Goal: Task Accomplishment & Management: Use online tool/utility

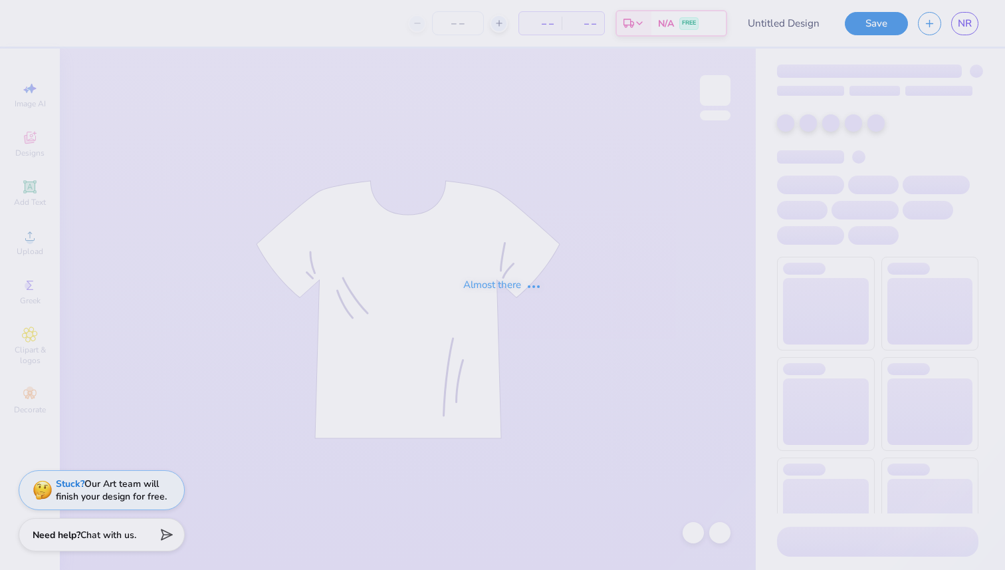
type input "AXO family weekend"
type input "12"
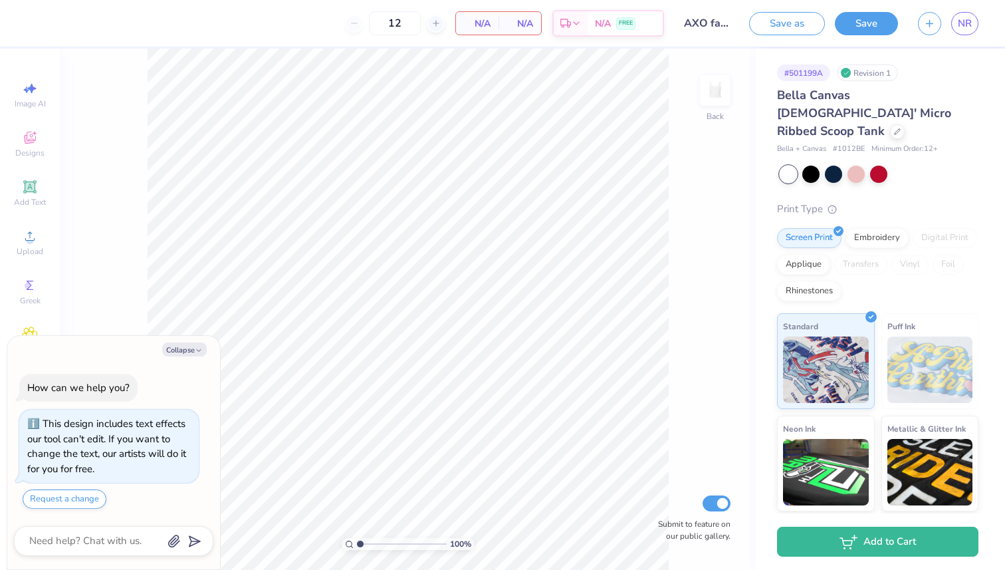
scroll to position [44, 0]
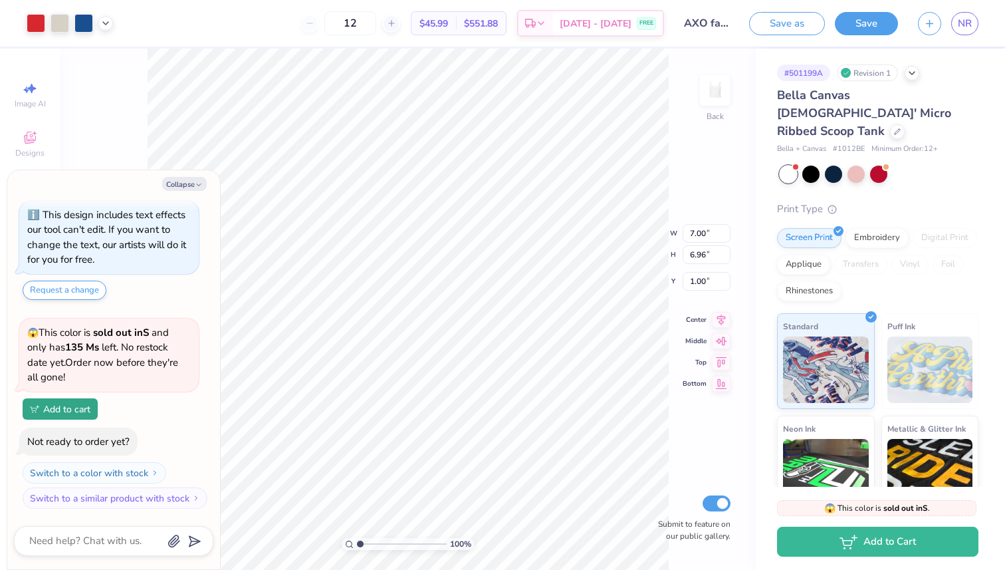
type textarea "x"
type input "6.29"
type input "6.26"
type input "1.70"
type textarea "x"
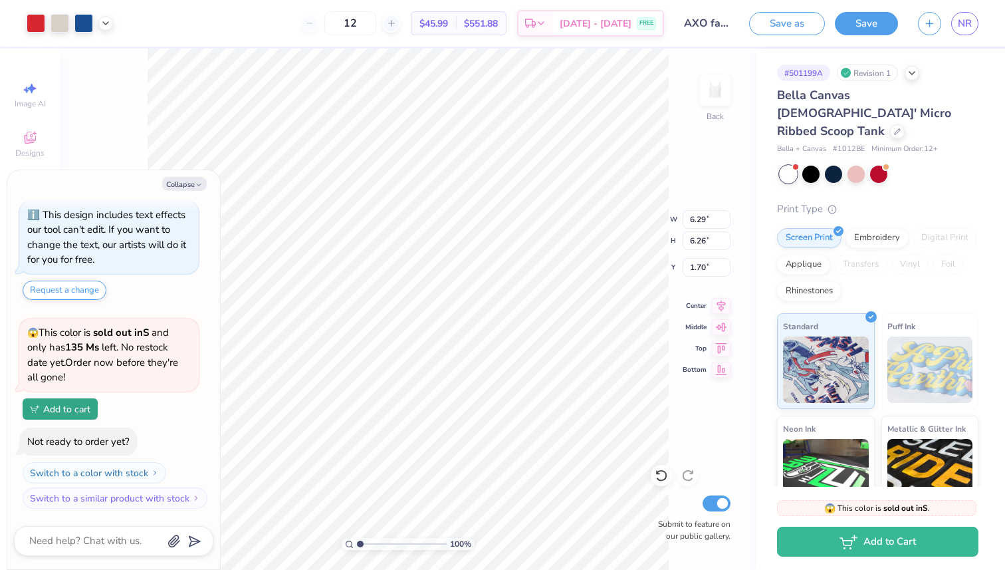
type input "1.62"
type textarea "x"
type input "1.24"
type input "0.99"
type input "5.12"
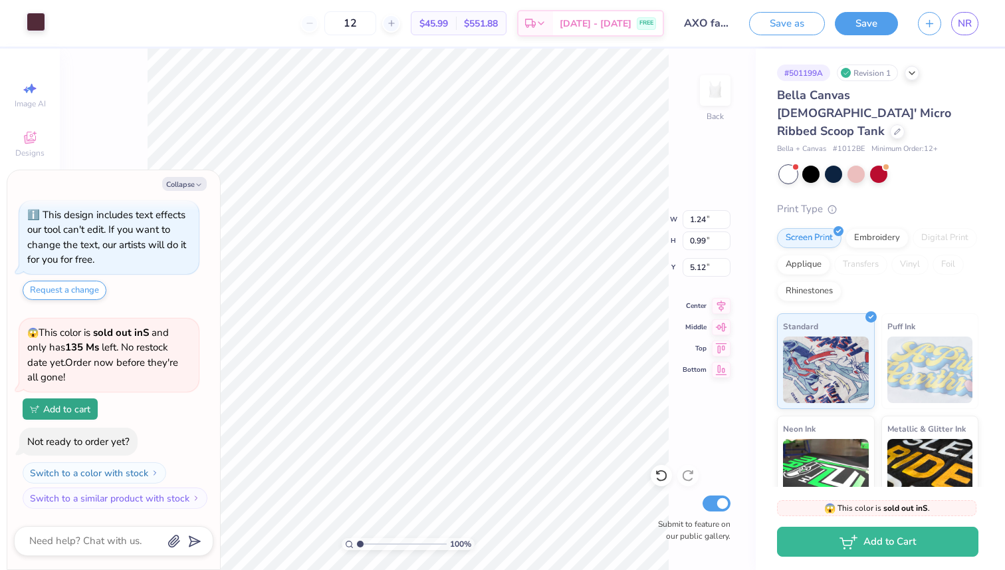
click at [32, 23] on div at bounding box center [36, 22] width 19 height 19
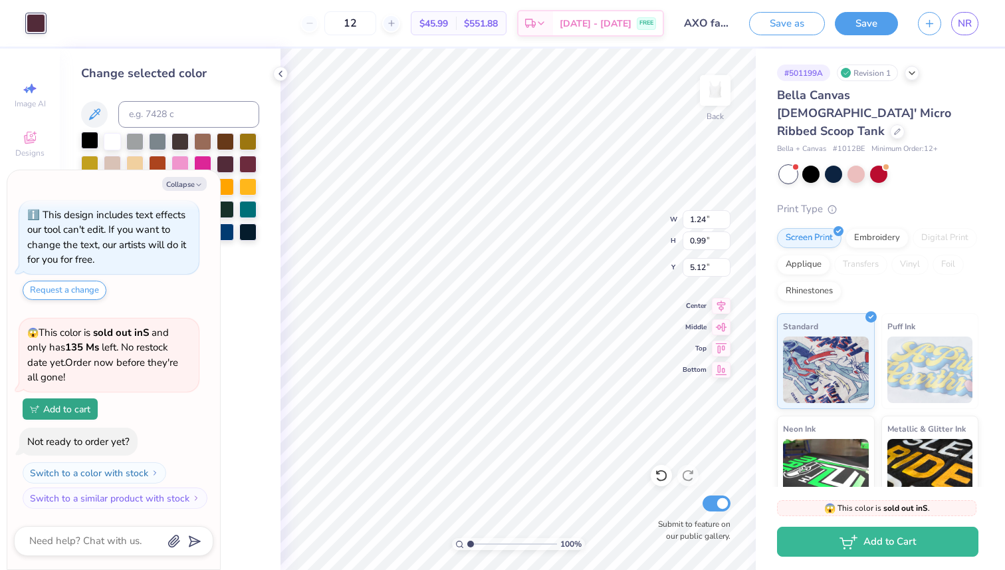
click at [93, 142] on div at bounding box center [89, 140] width 17 height 17
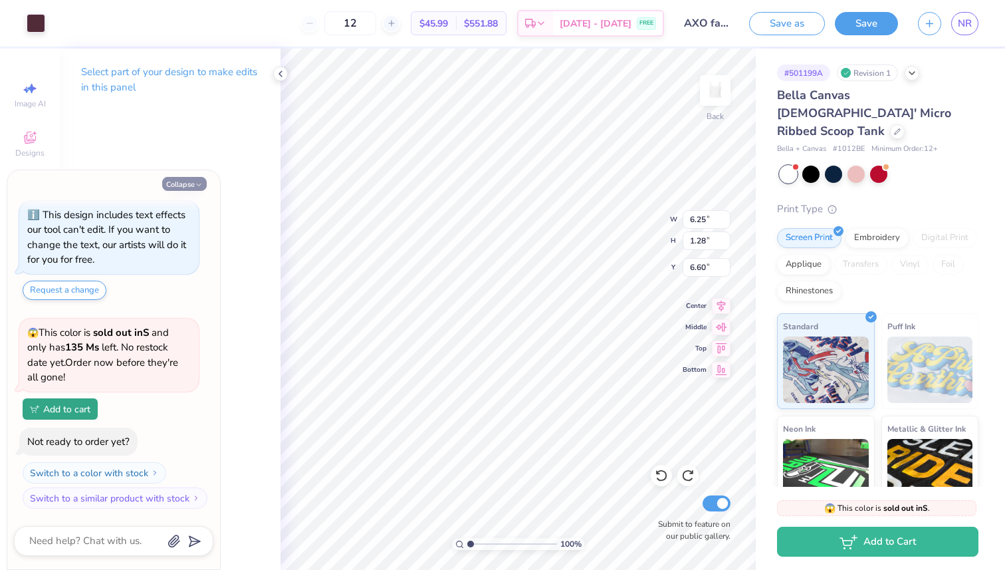
click at [199, 178] on button "Collapse" at bounding box center [184, 184] width 45 height 14
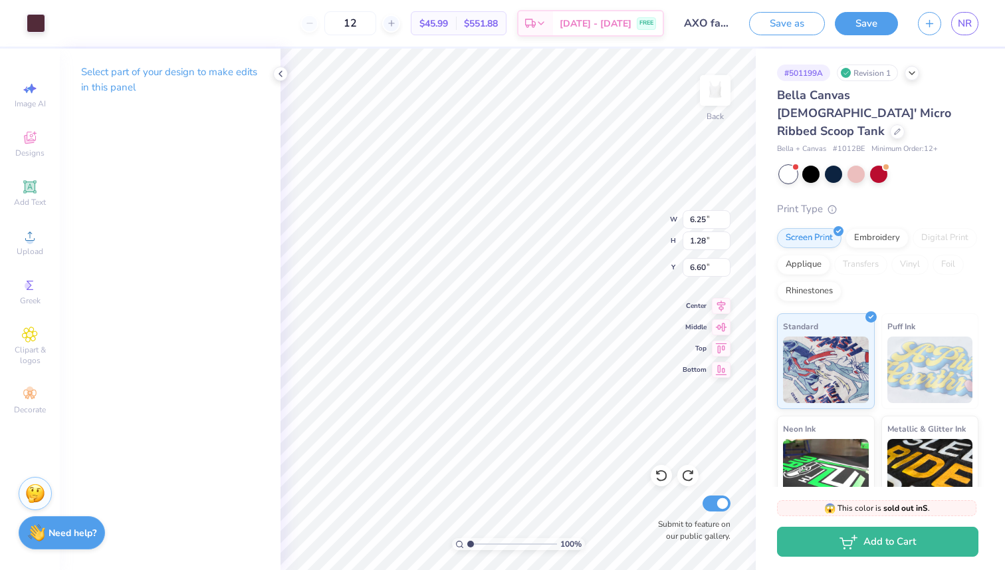
click at [57, 529] on strong "Need help?" at bounding box center [73, 533] width 48 height 13
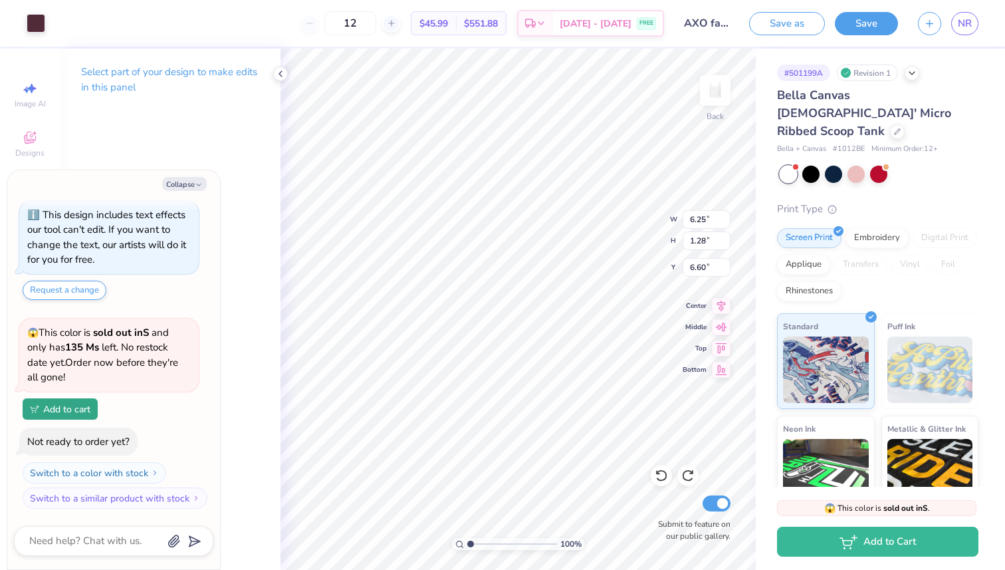
click at [86, 529] on div at bounding box center [113, 541] width 199 height 30
click at [86, 532] on textarea at bounding box center [95, 541] width 135 height 18
type textarea "x"
type textarea "a"
type textarea "x"
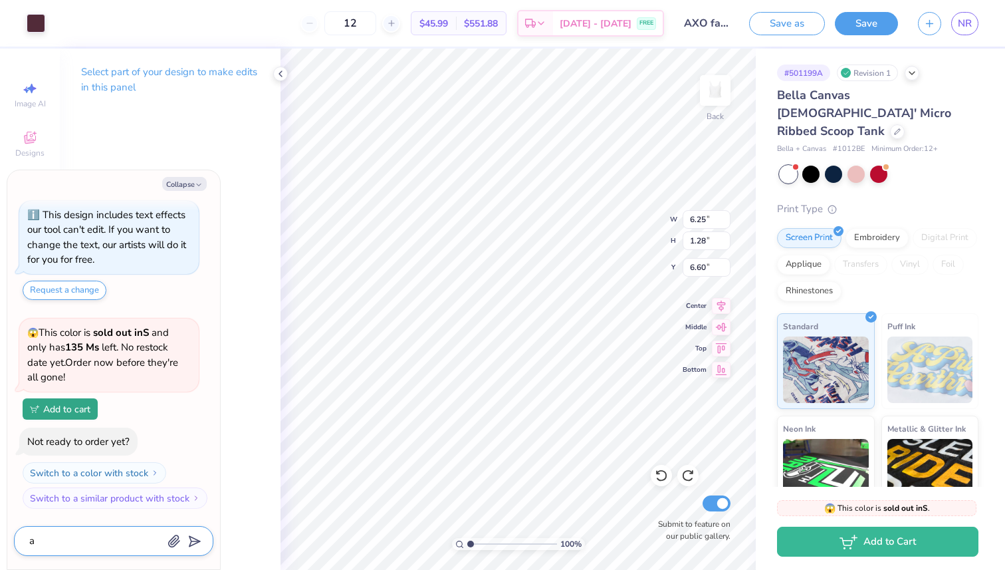
type textarea "ad"
type textarea "x"
type textarea "add"
type textarea "x"
type textarea "add"
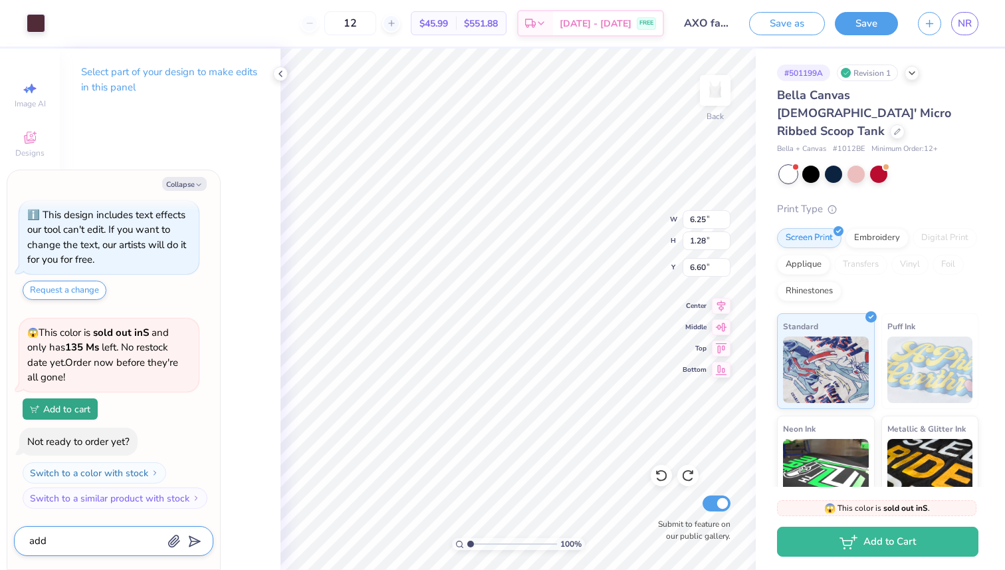
type textarea "x"
type textarea "add r"
type textarea "x"
type textarea "add re"
type textarea "x"
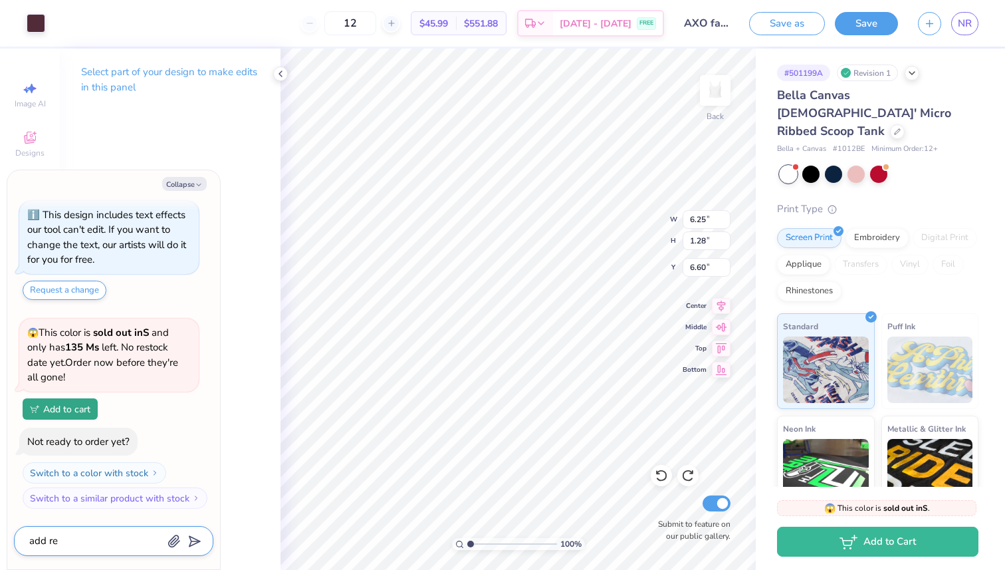
type textarea "add red"
type textarea "x"
type textarea "add red"
type textarea "x"
type textarea "add red o"
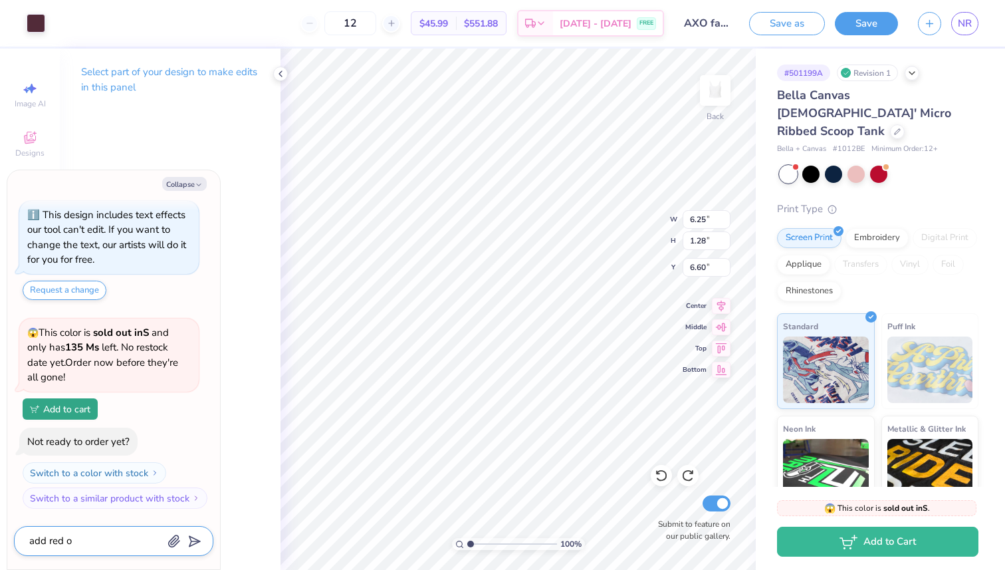
type textarea "x"
type textarea "add red ou"
type textarea "x"
type textarea "add red out"
type textarea "x"
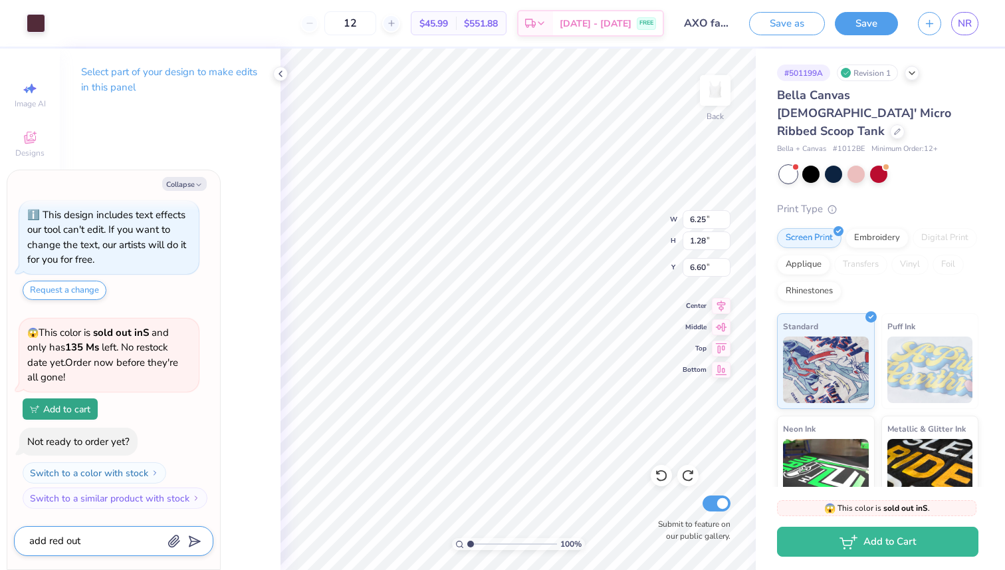
type textarea "add red outl"
type textarea "x"
type textarea "add red outli"
type textarea "x"
type textarea "add red outlin"
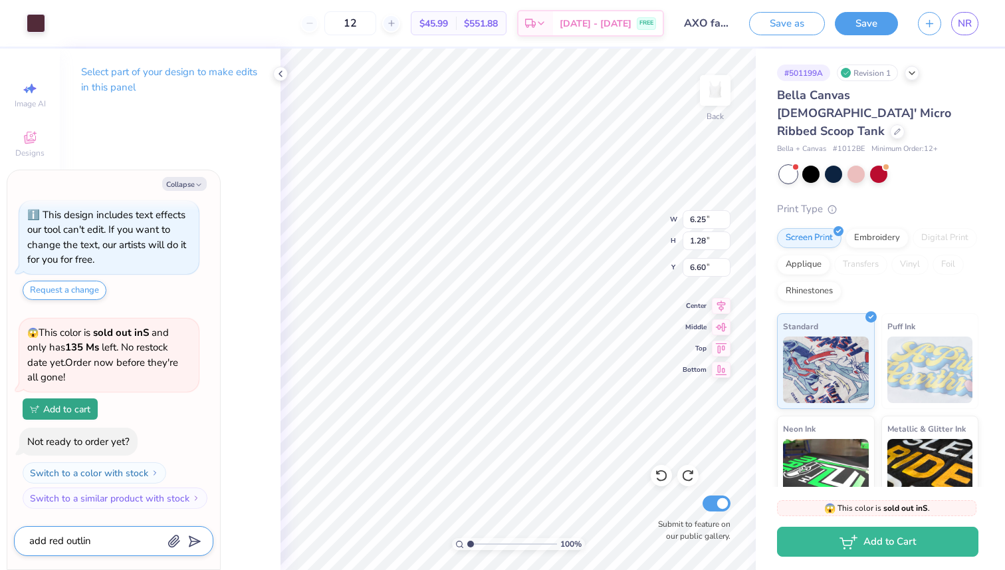
type textarea "x"
type textarea "add red outline"
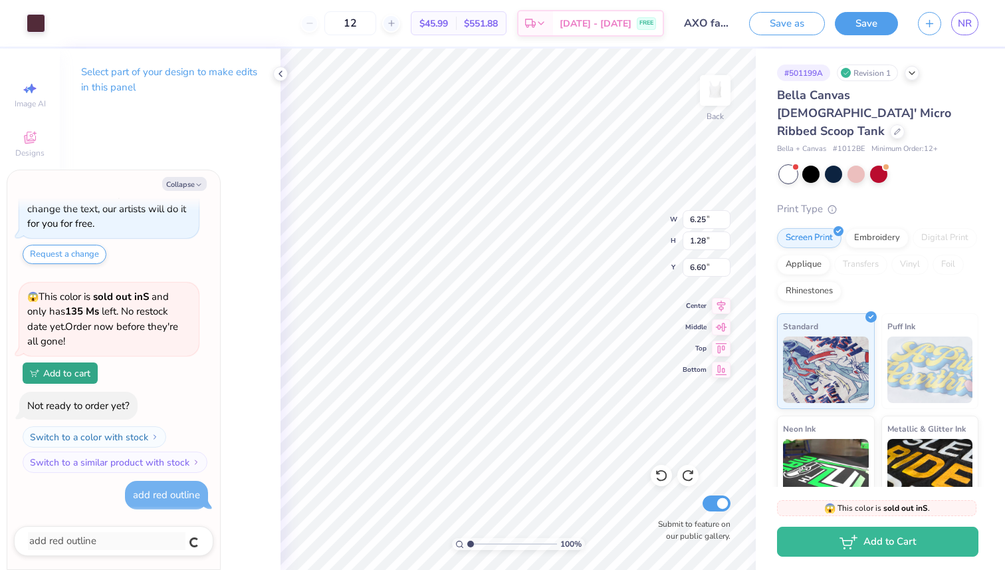
type textarea "x"
click at [183, 187] on button "Collapse" at bounding box center [184, 184] width 45 height 14
type textarea "x"
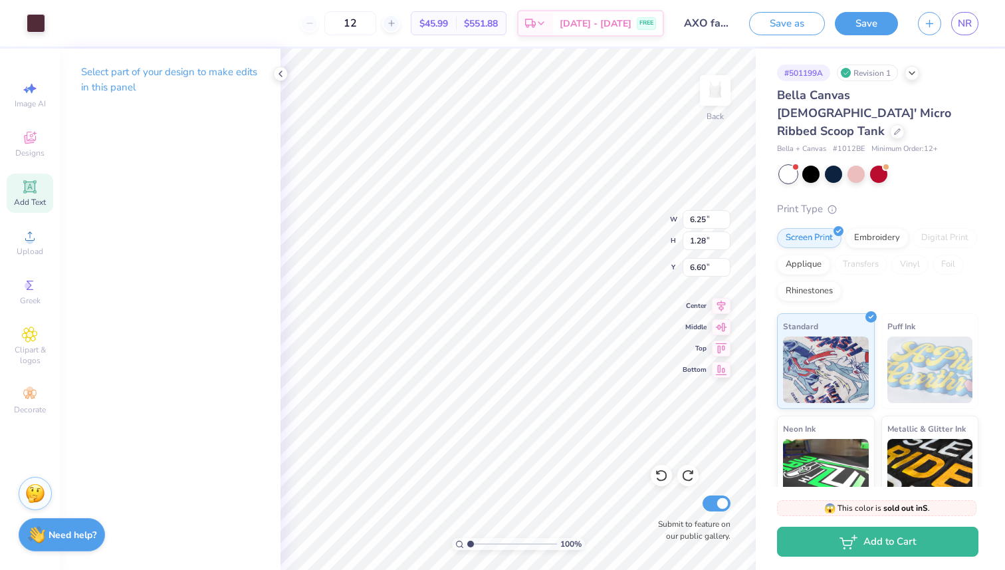
click at [31, 191] on icon at bounding box center [30, 187] width 10 height 10
type input "4.27"
type input "1.24"
type input "4.88"
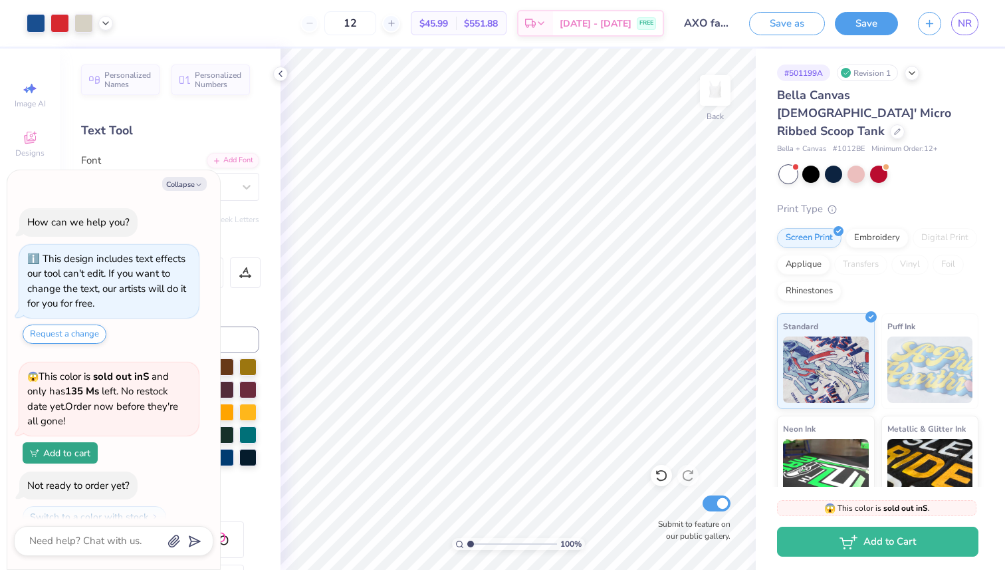
scroll to position [158, 0]
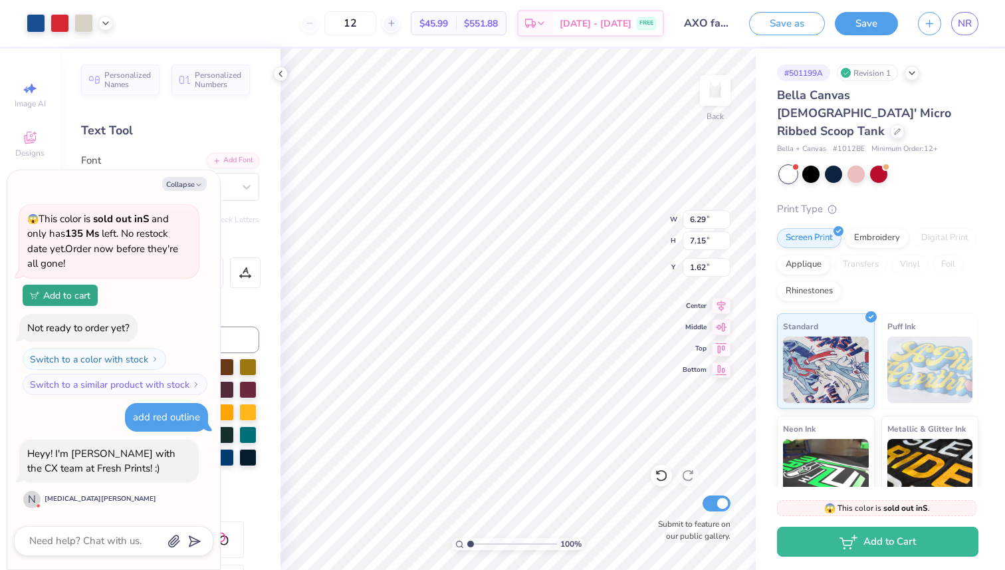
type textarea "x"
type input "1.06"
click at [890, 123] on div at bounding box center [897, 130] width 15 height 15
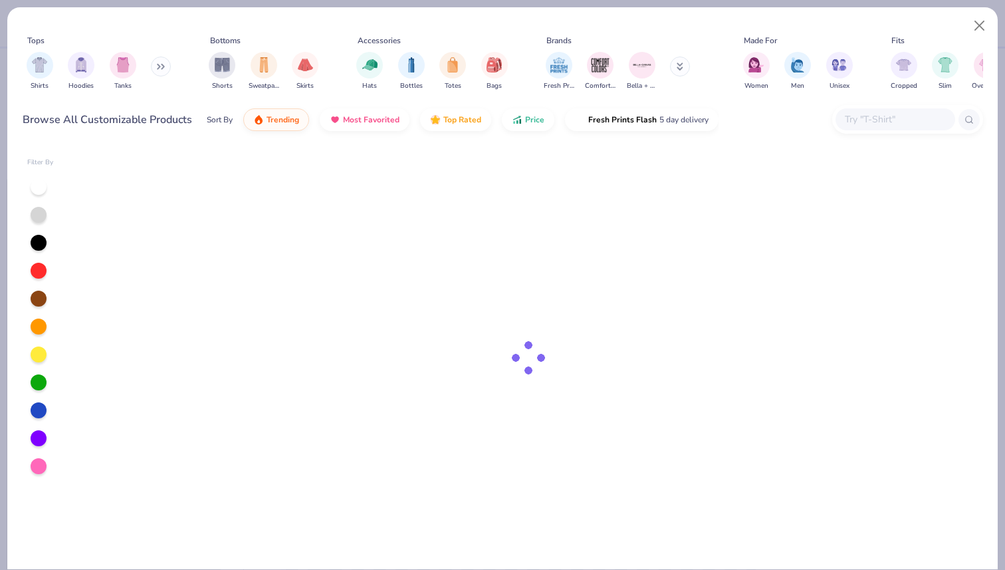
type textarea "x"
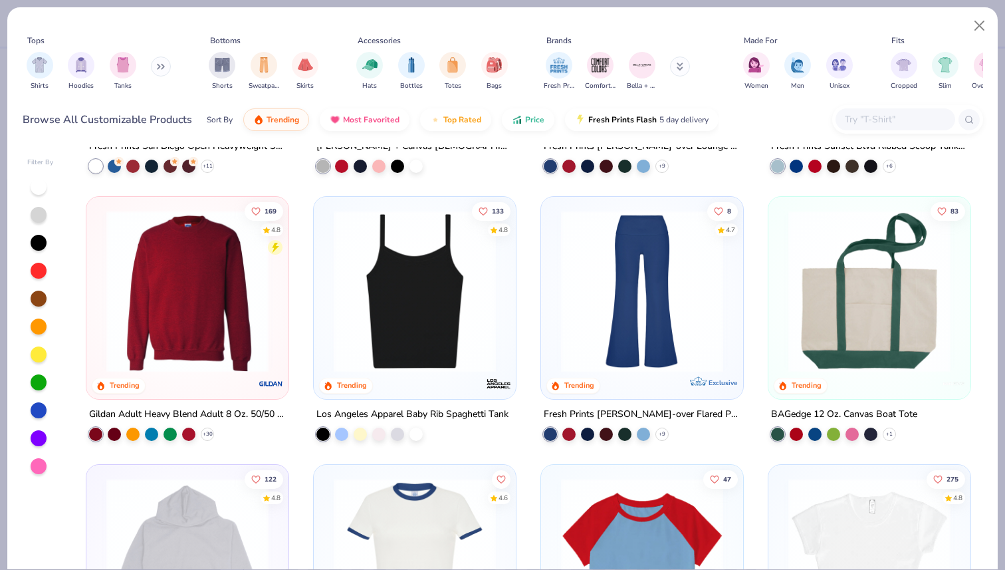
scroll to position [1059, 0]
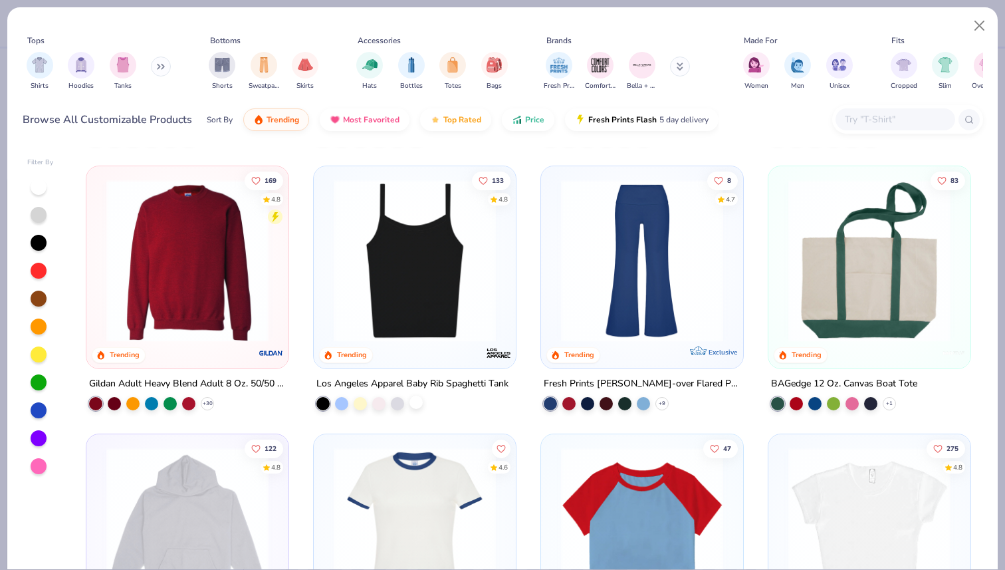
click at [422, 404] on div at bounding box center [416, 402] width 13 height 13
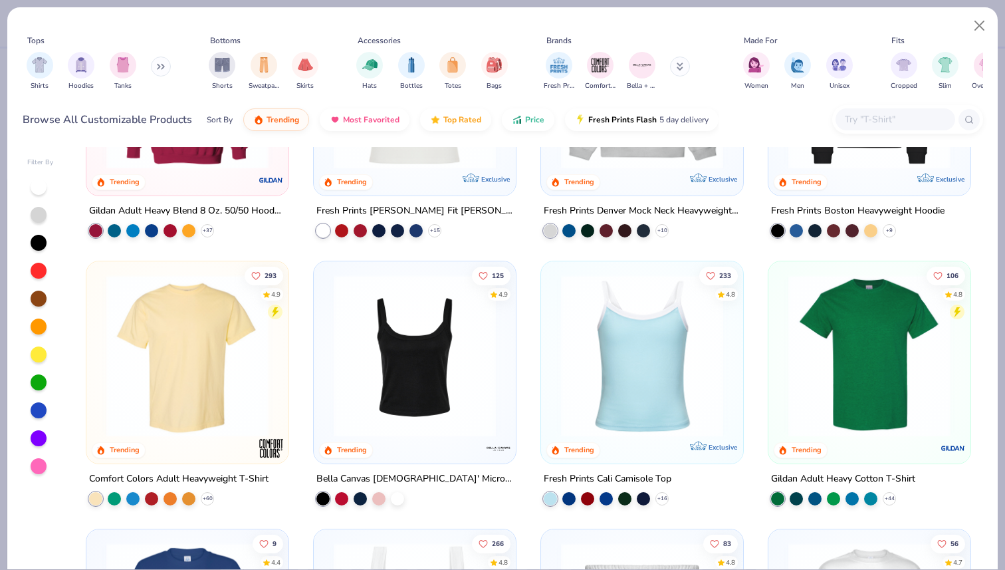
scroll to position [0, 0]
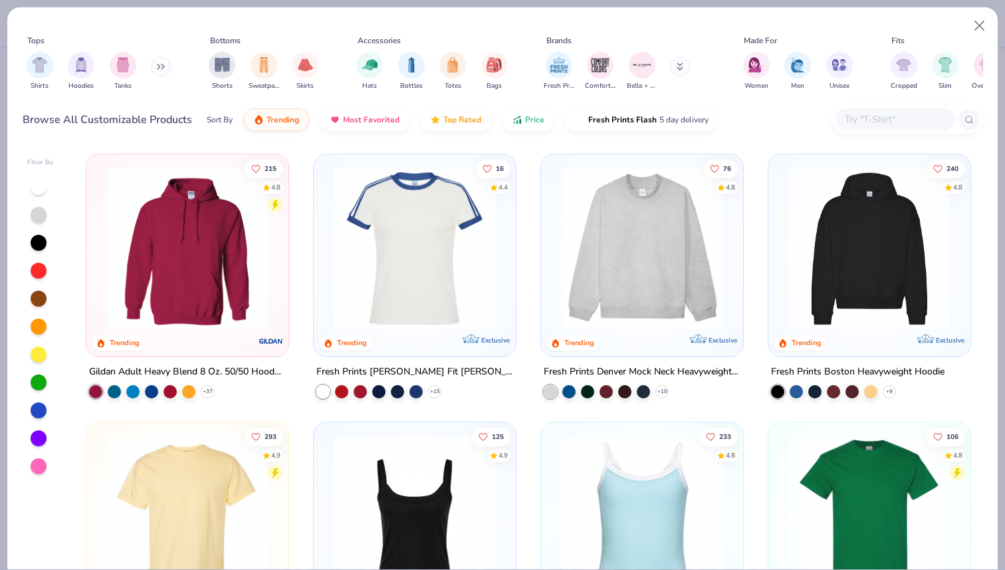
click at [847, 118] on input "text" at bounding box center [895, 119] width 102 height 15
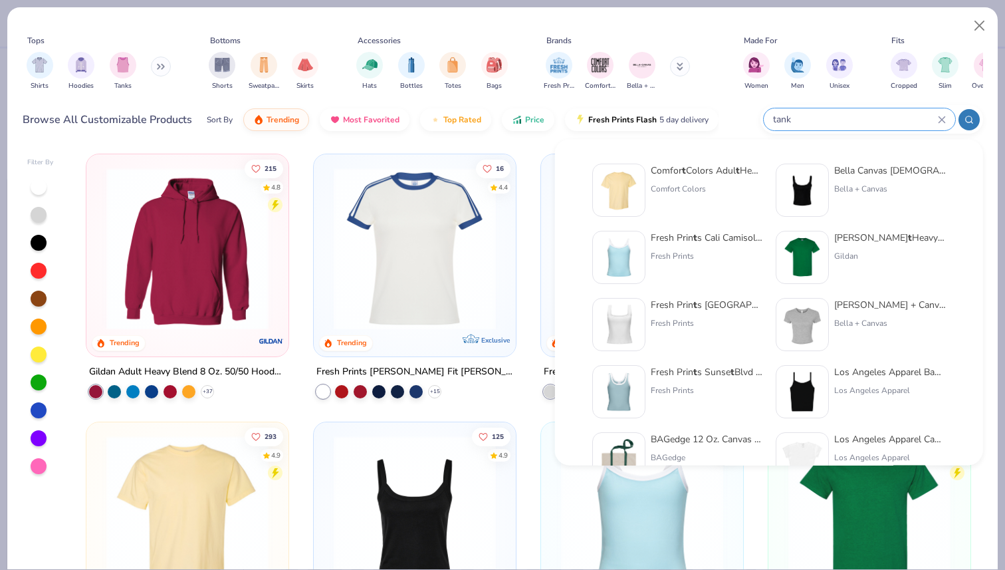
type input "tank"
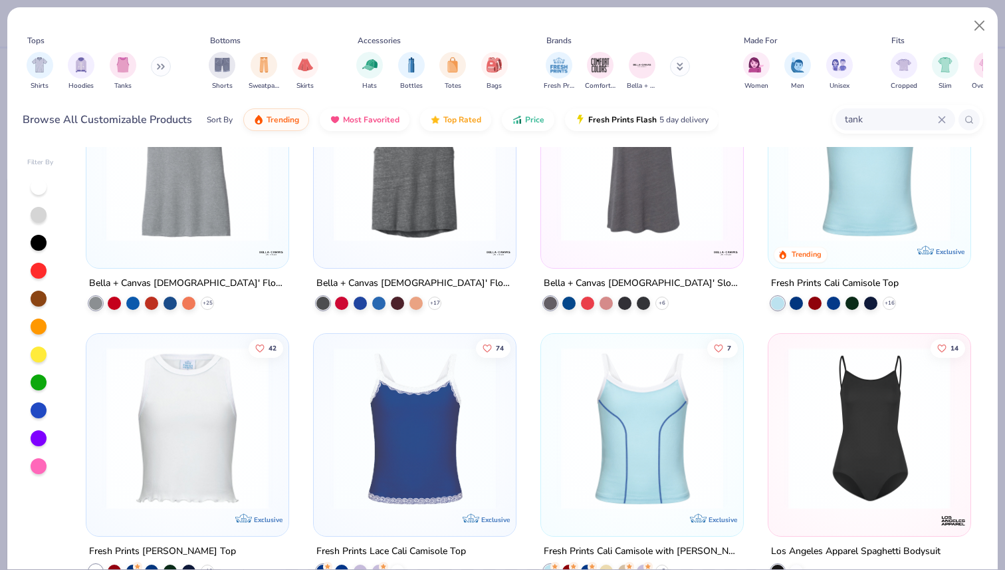
scroll to position [3036, 0]
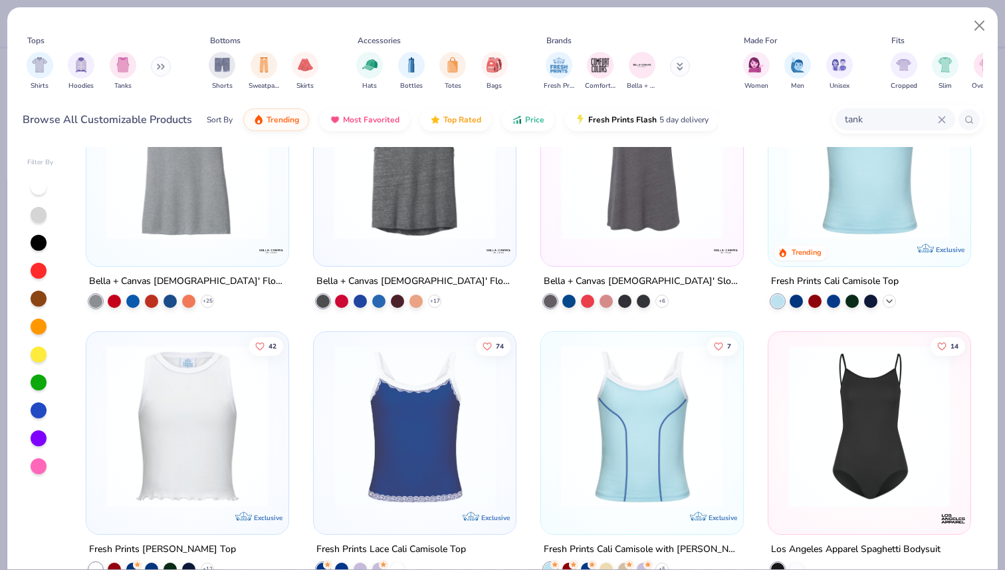
click at [889, 302] on icon at bounding box center [889, 301] width 11 height 11
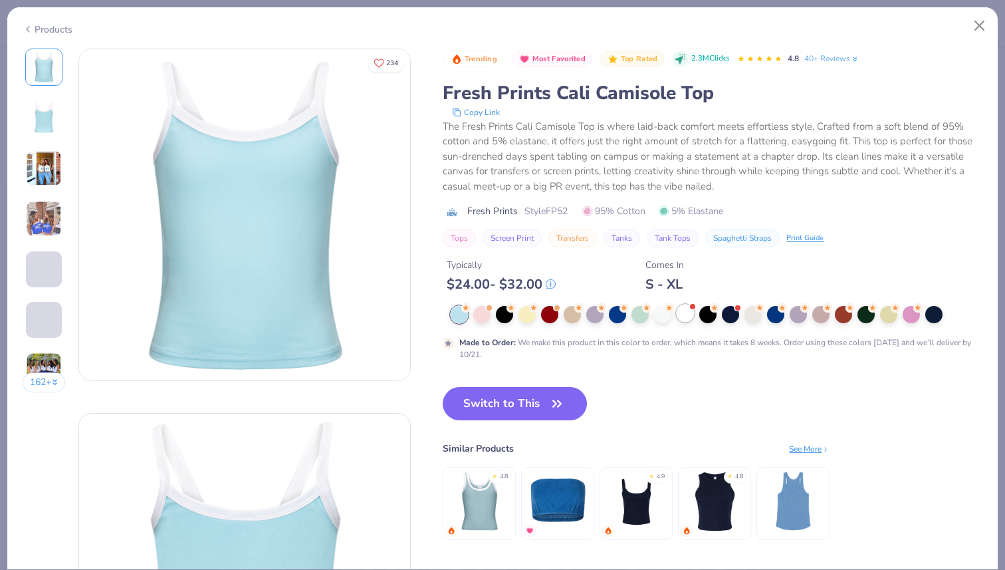
click at [685, 318] on div at bounding box center [685, 312] width 17 height 17
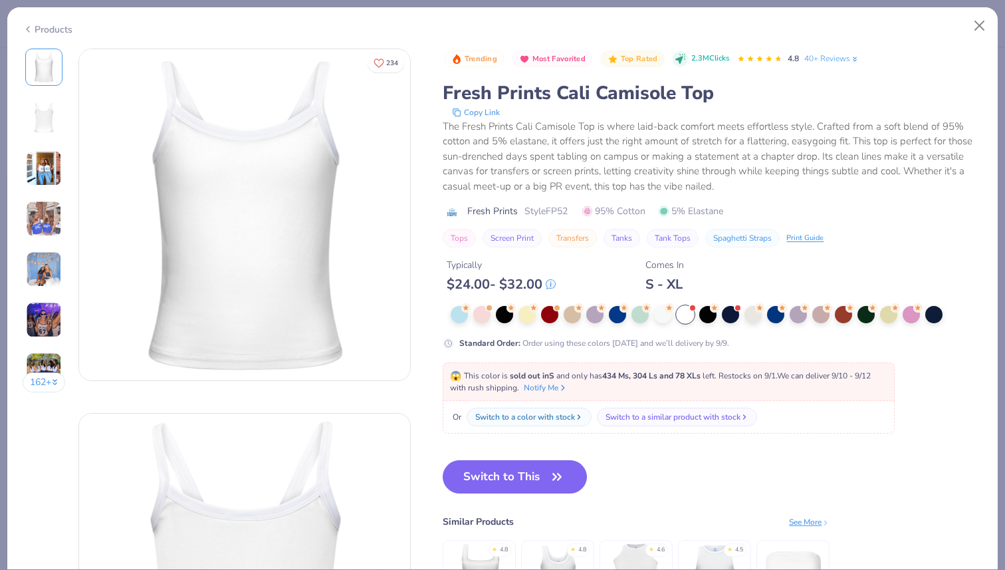
click at [45, 172] on img at bounding box center [44, 168] width 36 height 36
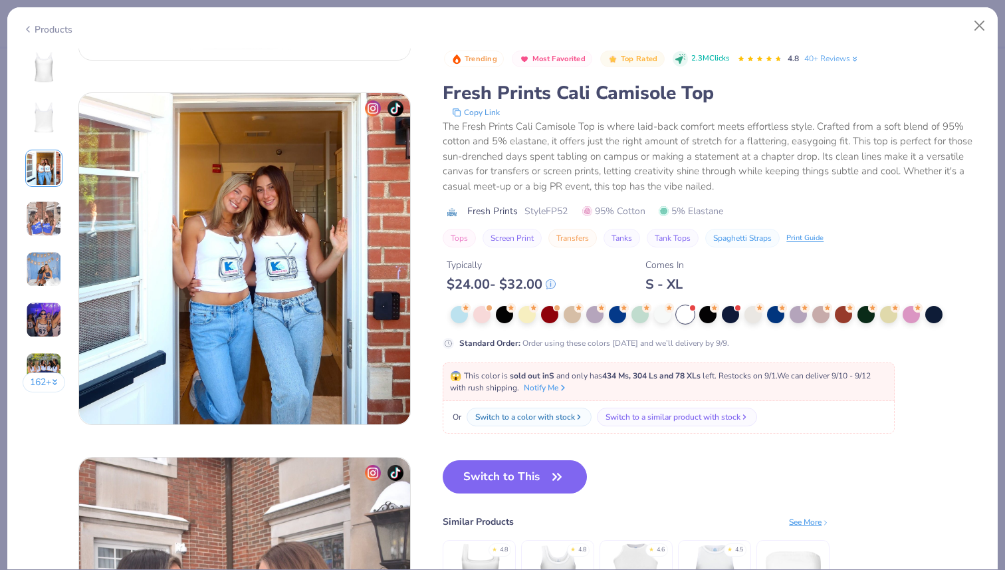
scroll to position [729, 0]
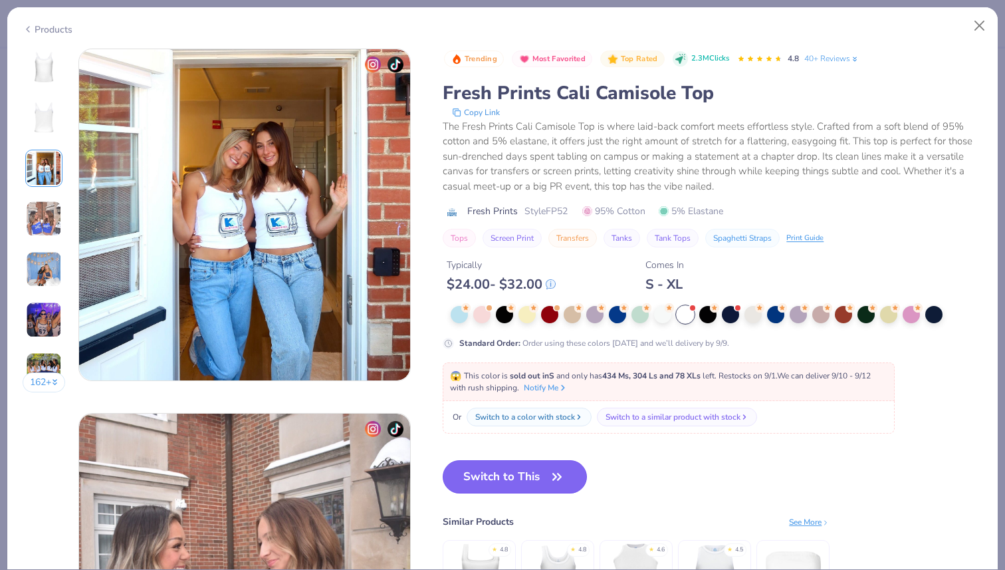
click at [535, 467] on button "Switch to This" at bounding box center [515, 476] width 144 height 33
type textarea "x"
type input "50"
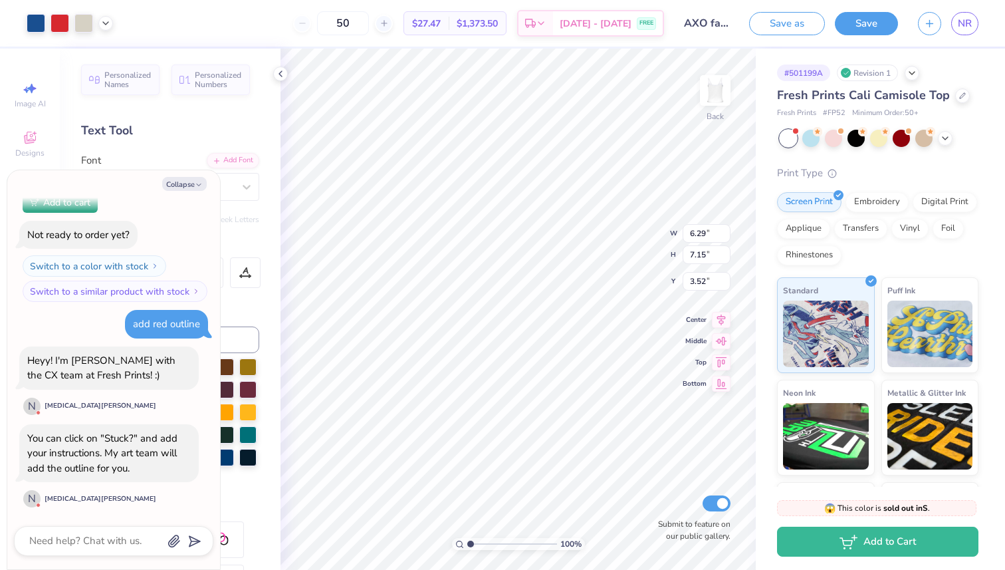
type textarea "x"
type input "7.51"
type input "8.53"
type input "2.11"
type textarea "x"
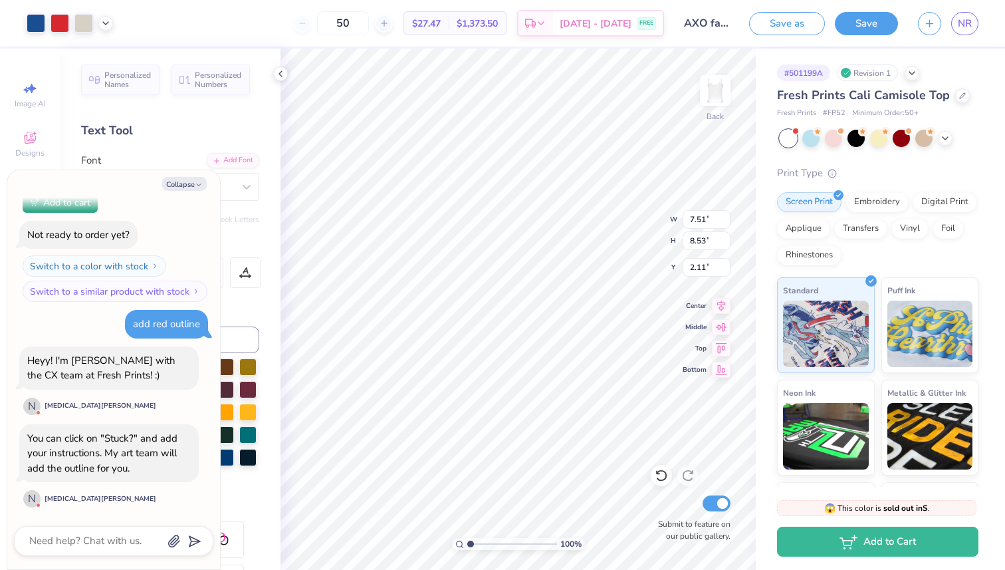
type input "8.58"
type input "9.75"
type input "0.87"
type textarea "x"
type input "2.12"
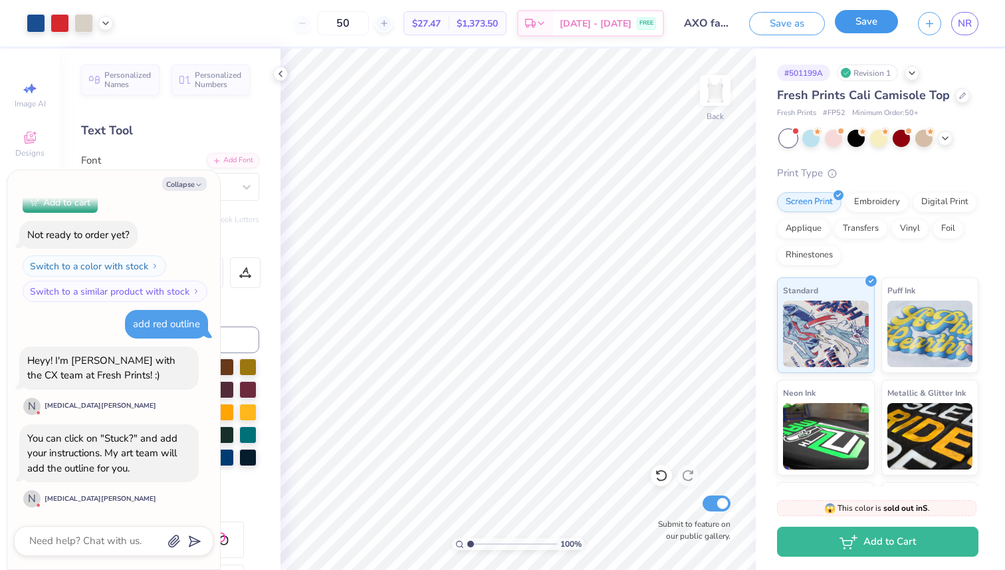
click at [872, 17] on button "Save" at bounding box center [866, 21] width 63 height 23
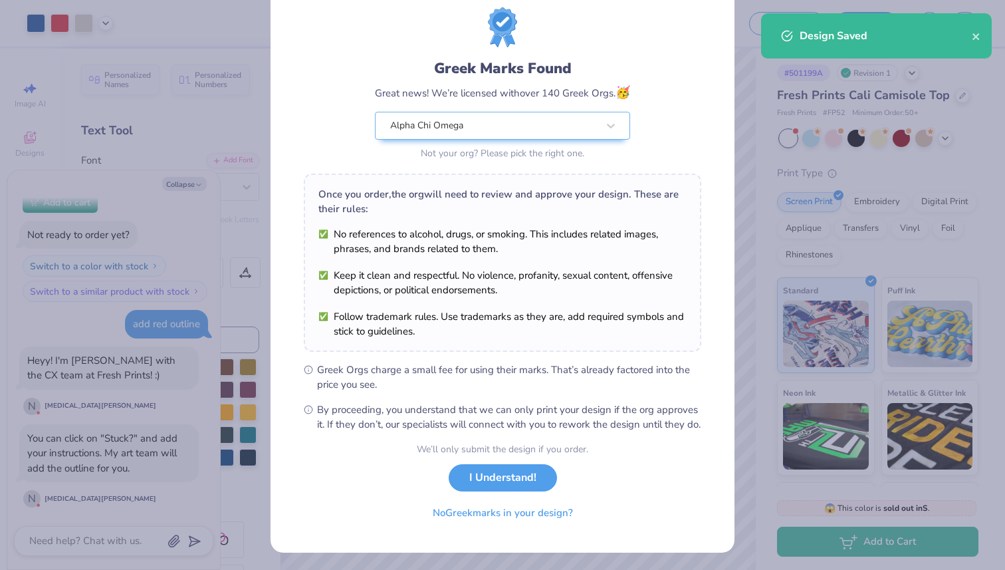
scroll to position [41, 0]
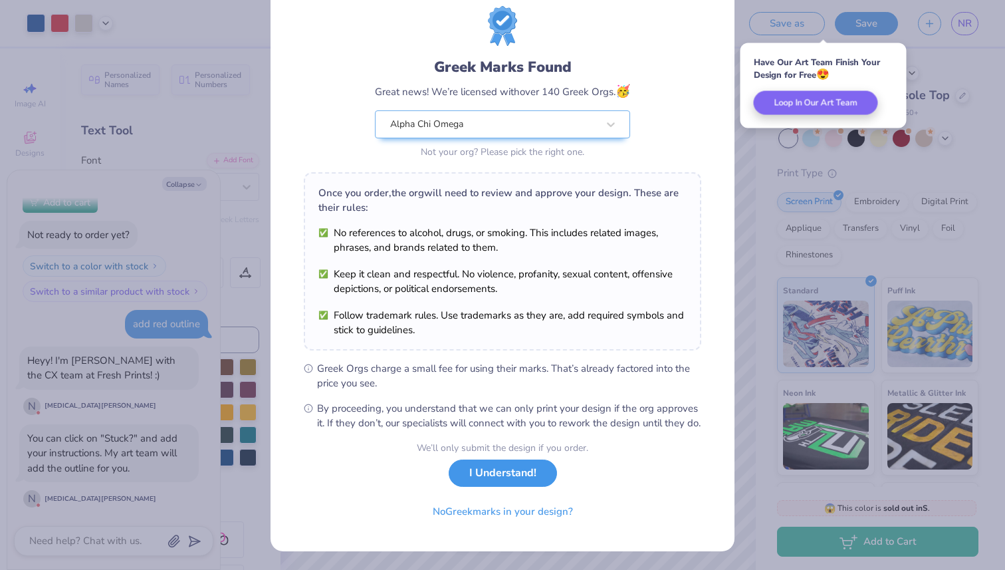
click at [525, 487] on button "I Understand!" at bounding box center [503, 472] width 108 height 27
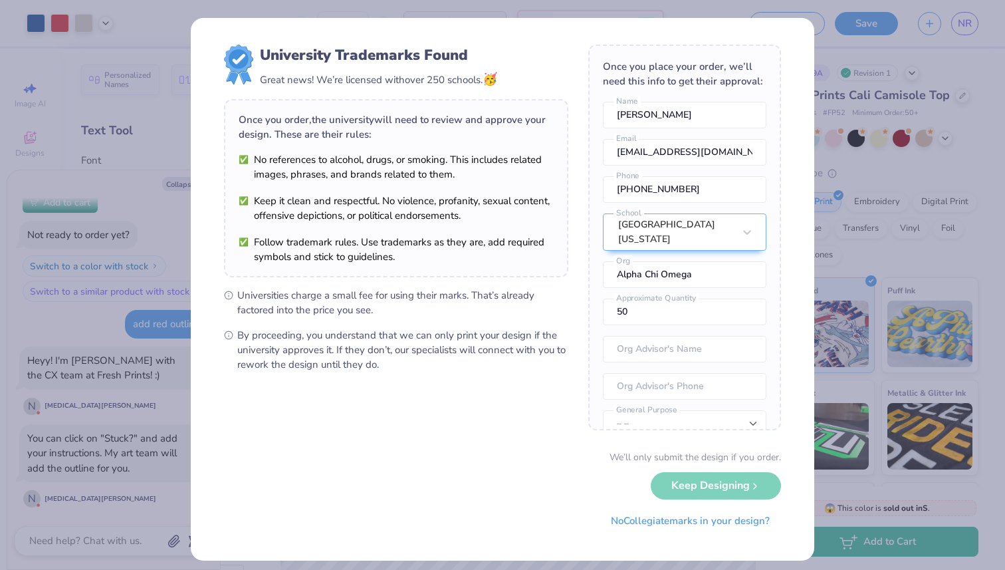
scroll to position [9, 0]
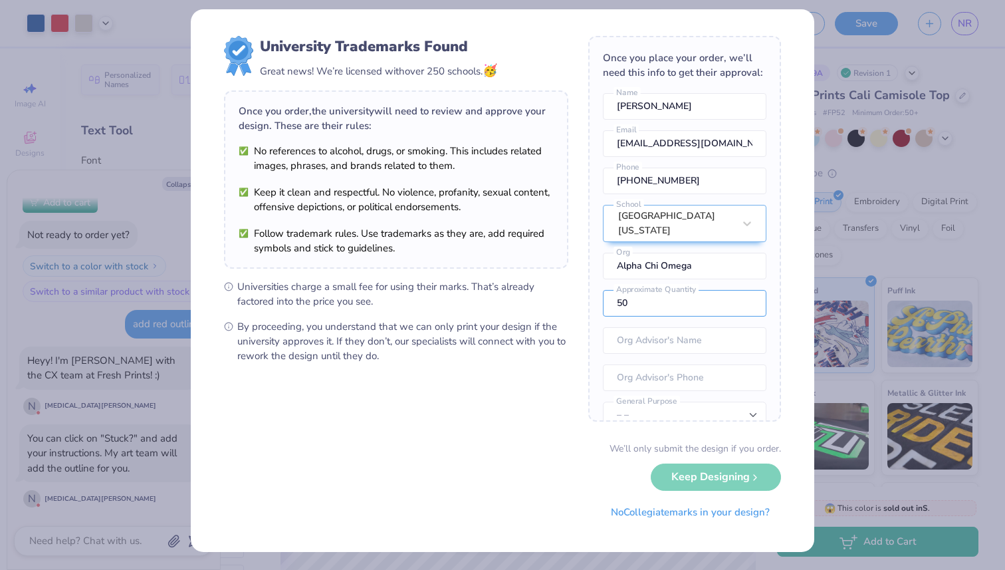
click at [923, 301] on div "University Trademarks Found Great news! We’re licensed with over 250 schools. 🥳…" at bounding box center [502, 285] width 1005 height 570
click at [762, 490] on div "We’ll only submit the design if you order. Keep Designing No Collegiate marks i…" at bounding box center [502, 483] width 557 height 84
click at [757, 479] on div "We’ll only submit the design if you order. Keep Designing No Collegiate marks i…" at bounding box center [502, 483] width 557 height 84
click at [738, 470] on div "We’ll only submit the design if you order. Keep Designing No Collegiate marks i…" at bounding box center [502, 483] width 557 height 84
click at [825, 151] on div "University Trademarks Found Great news! We’re licensed with over 250 schools. 🥳…" at bounding box center [502, 285] width 1005 height 570
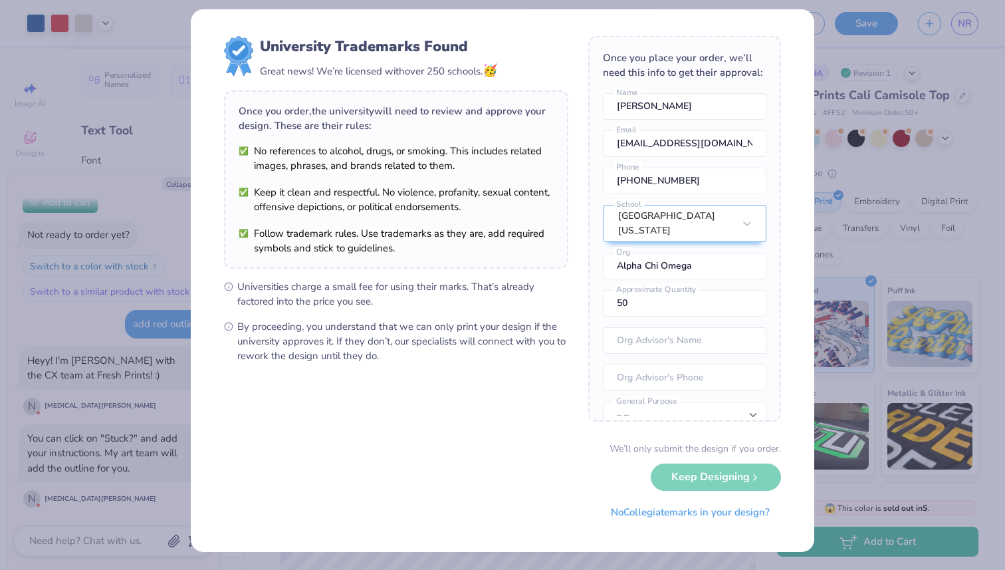
click at [154, 118] on div "University Trademarks Found Great news! We’re licensed with over 250 schools. 🥳…" at bounding box center [502, 285] width 1005 height 570
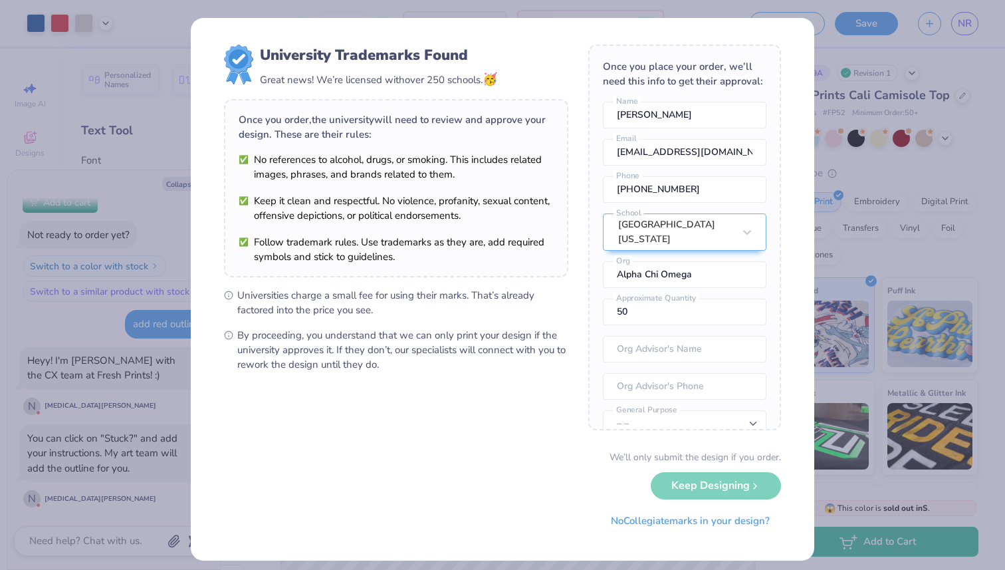
click at [898, 46] on div "University Trademarks Found Great news! We’re licensed with over 250 schools. 🥳…" at bounding box center [502, 285] width 1005 height 570
click at [711, 481] on div "We’ll only submit the design if you order. Keep Designing No Collegiate marks i…" at bounding box center [502, 492] width 557 height 84
click at [831, 126] on div "University Trademarks Found Great news! We’re licensed with over 250 schools. 🥳…" at bounding box center [502, 285] width 1005 height 570
type textarea "x"
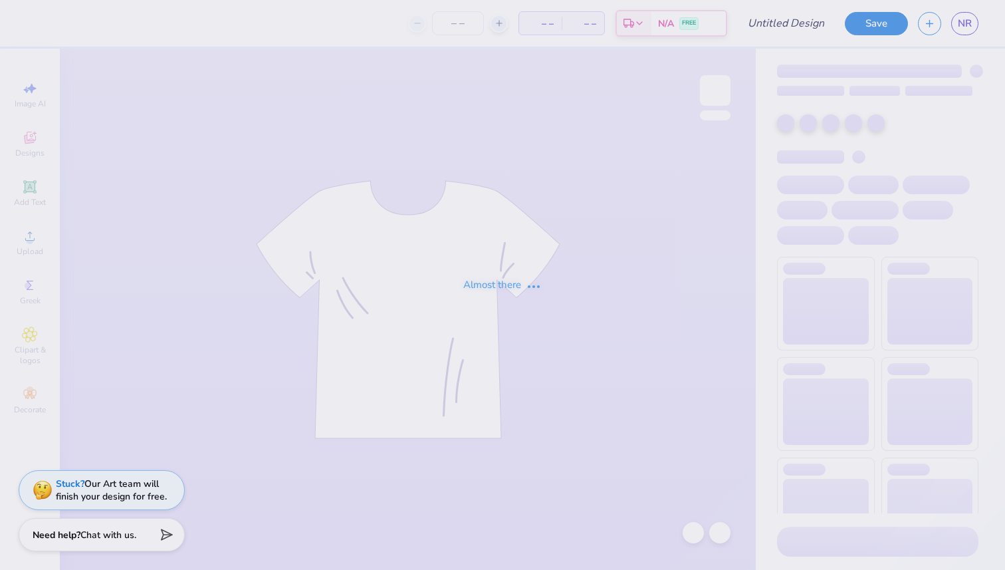
type input "AXO family weekend"
type input "50"
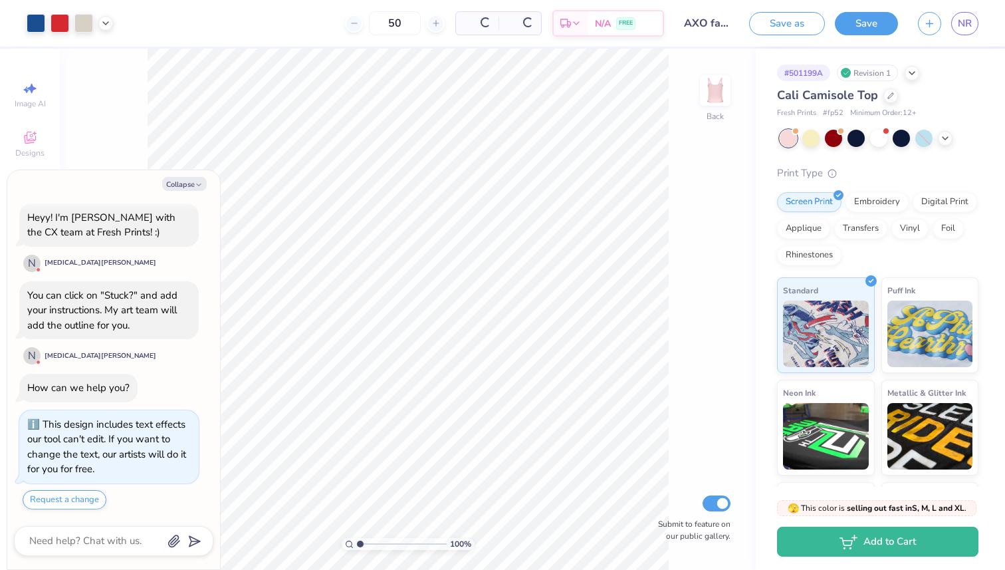
scroll to position [235, 0]
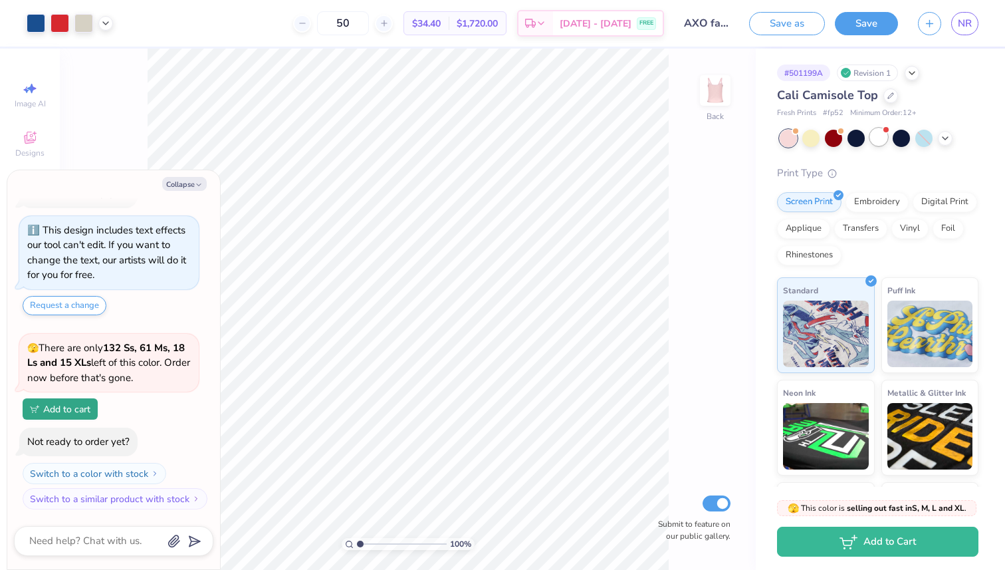
click at [874, 143] on div at bounding box center [878, 136] width 17 height 17
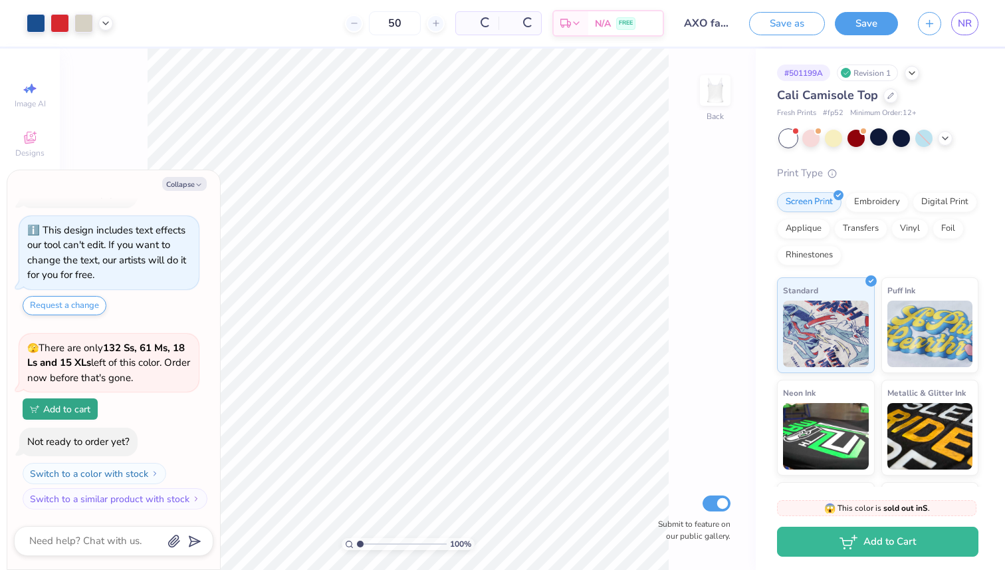
scroll to position [459, 0]
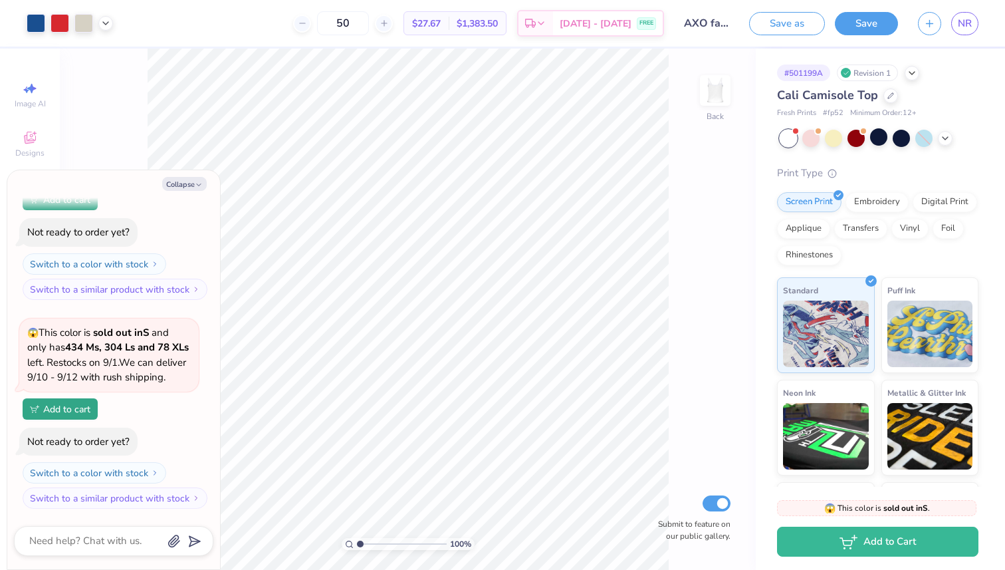
type textarea "x"
click at [357, 547] on input "range" at bounding box center [402, 544] width 90 height 12
type input "1.16"
type textarea "x"
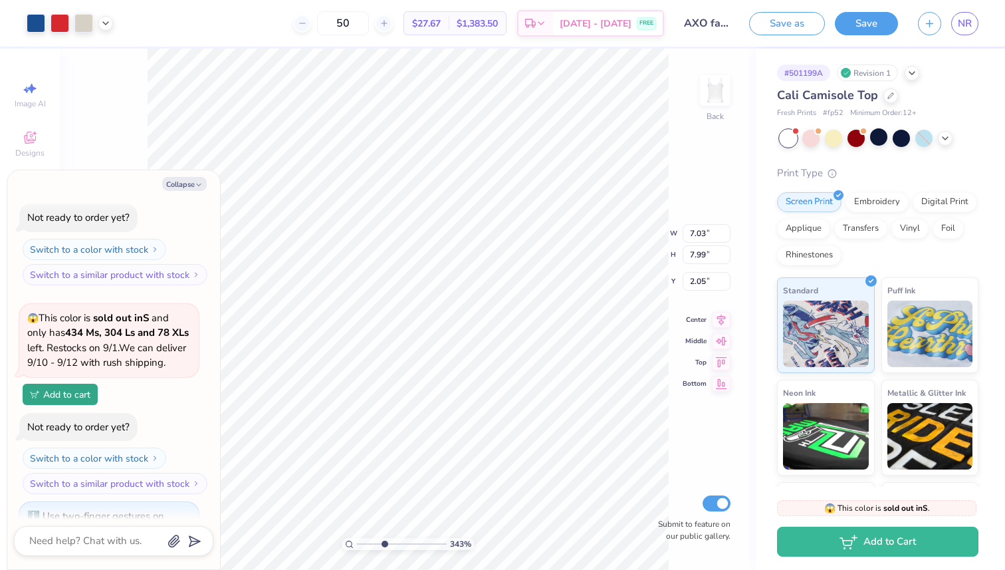
scroll to position [541, 0]
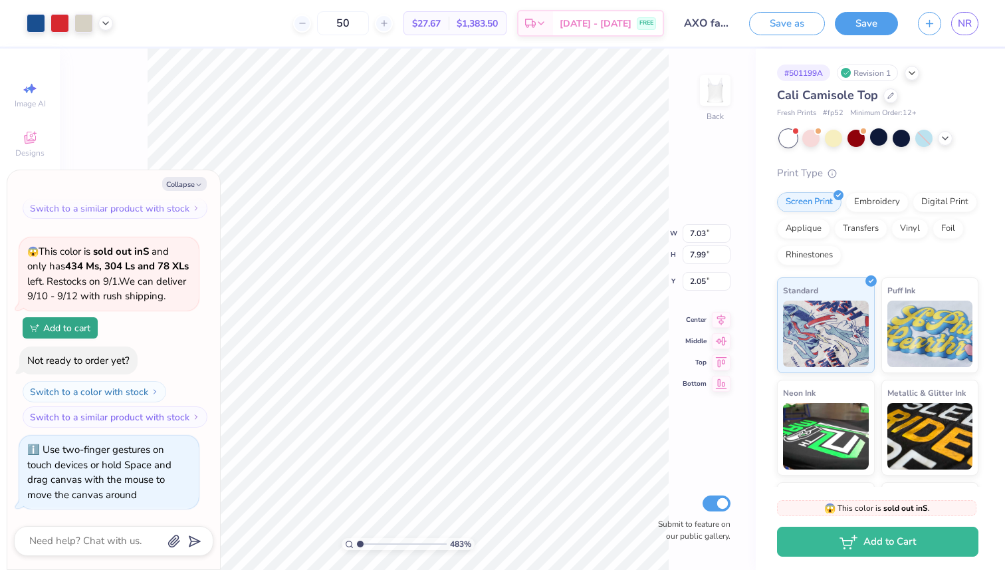
type input "1"
drag, startPoint x: 358, startPoint y: 545, endPoint x: 336, endPoint y: 544, distance: 22.6
click at [357, 544] on input "range" at bounding box center [402, 544] width 90 height 12
type textarea "x"
type input "1.99"
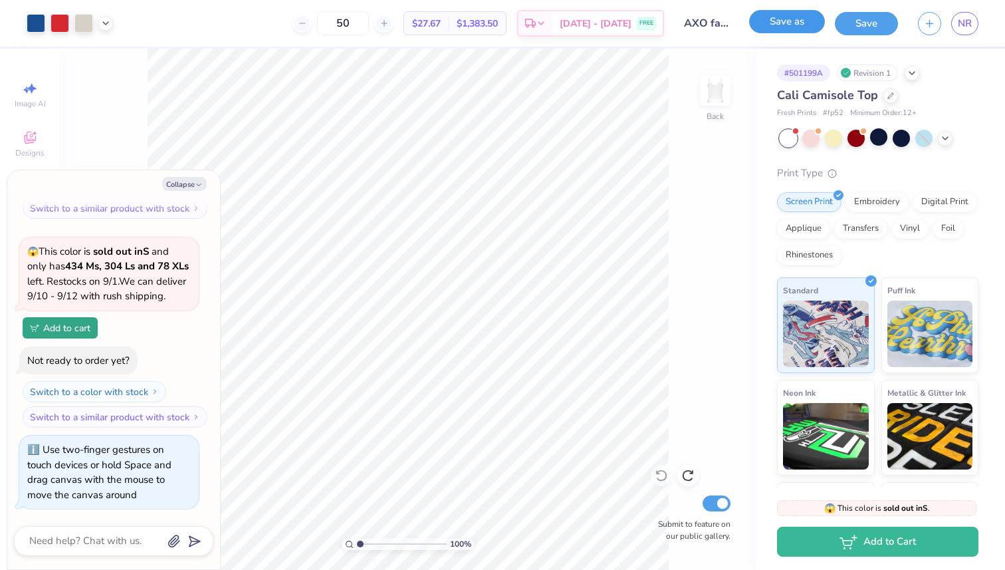
click at [772, 29] on button "Save as" at bounding box center [787, 21] width 76 height 23
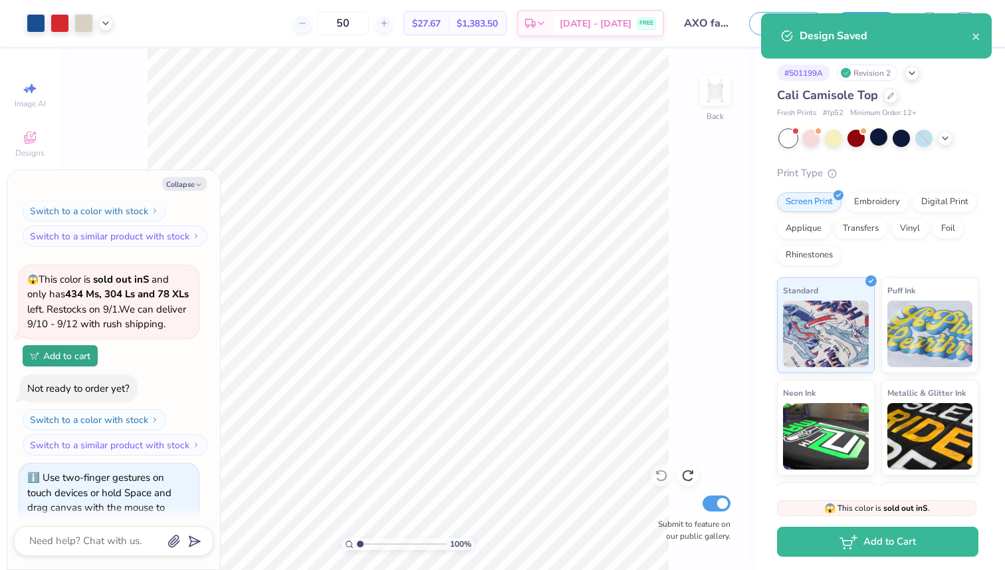
scroll to position [541, 0]
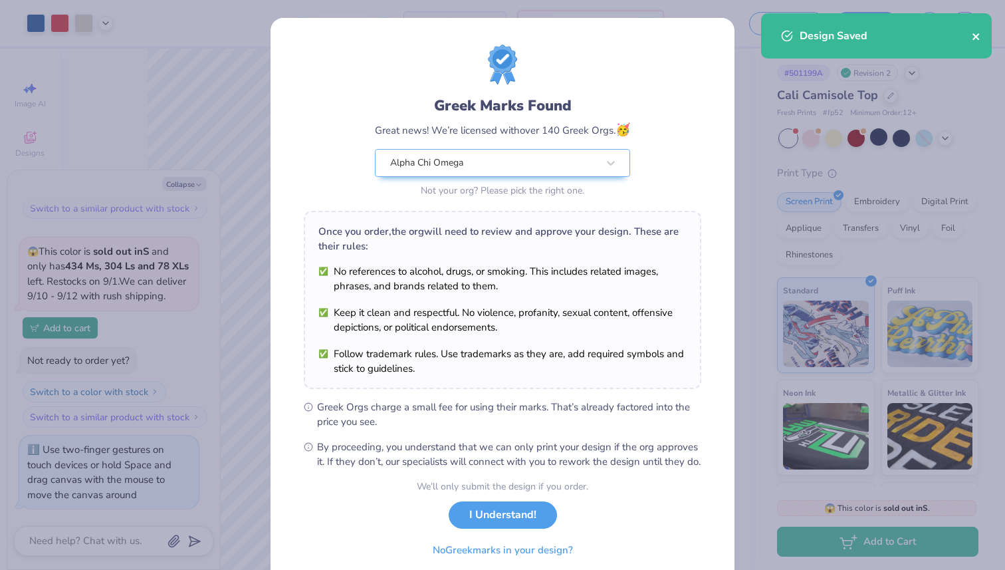
click at [977, 39] on icon "close" at bounding box center [976, 36] width 9 height 11
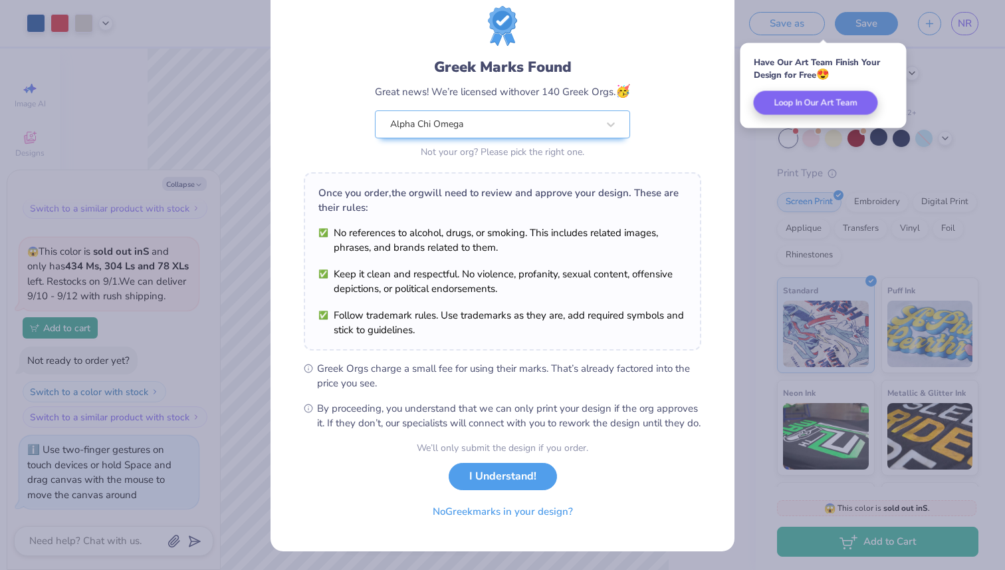
scroll to position [53, 0]
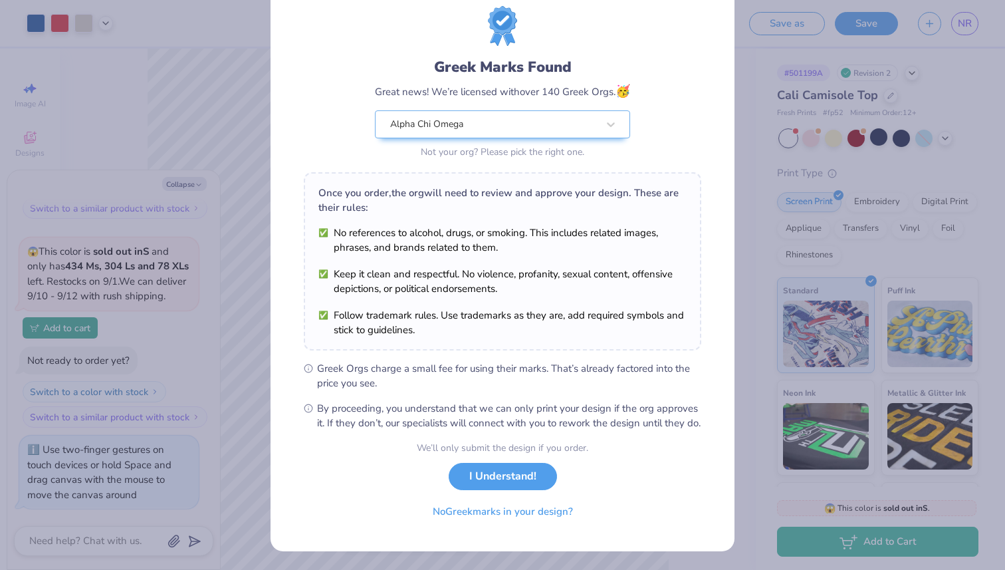
click at [216, 221] on div "Greek Marks Found Great news! We’re licensed with over 140 Greek Orgs. 🥳 Alpha …" at bounding box center [502, 285] width 1005 height 570
type textarea "x"
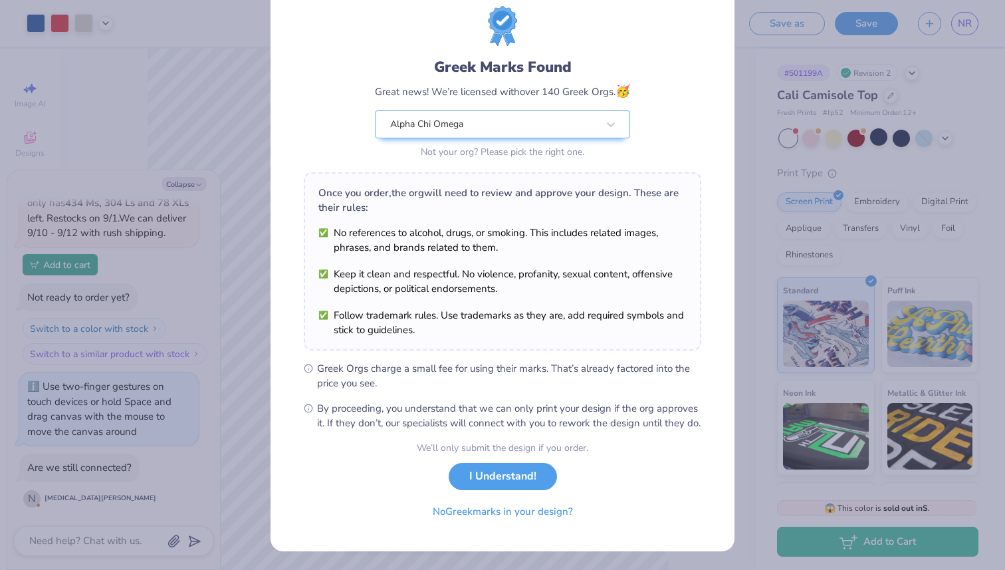
click at [178, 92] on div "Greek Marks Found Great news! We’re licensed with over 140 Greek Orgs. 🥳 Alpha …" at bounding box center [502, 285] width 1005 height 570
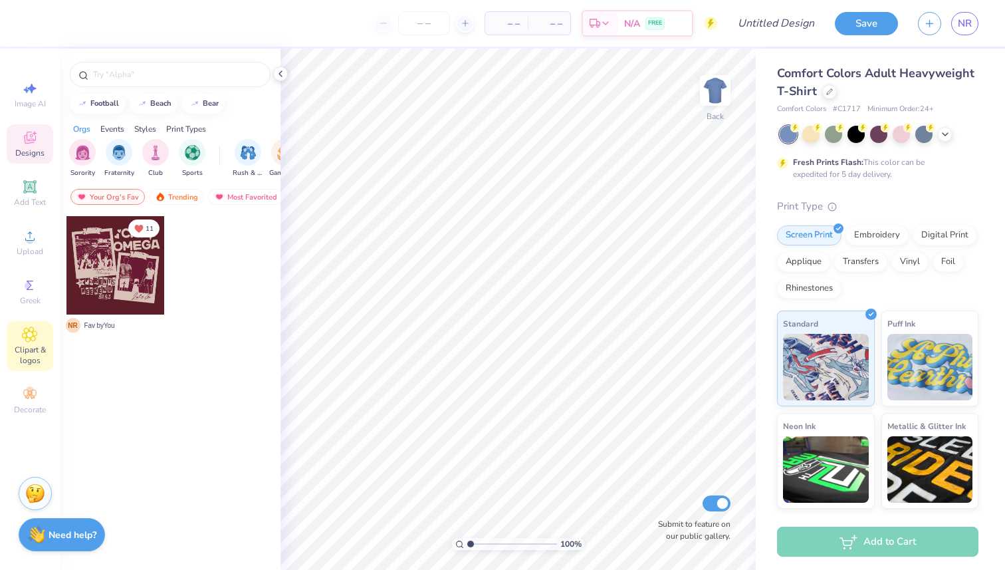
click at [33, 346] on span "Clipart & logos" at bounding box center [30, 354] width 47 height 21
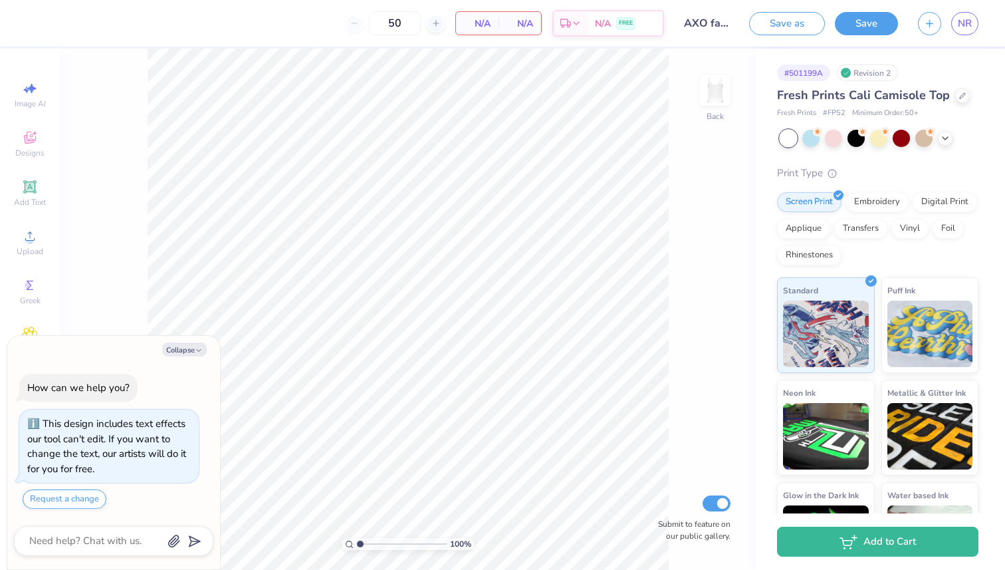
scroll to position [328, 0]
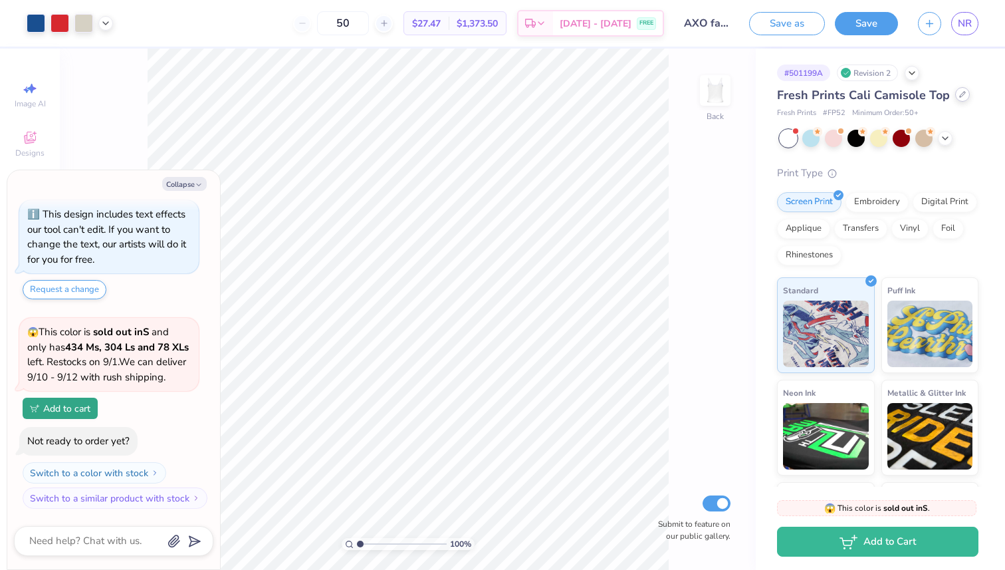
click at [960, 97] on icon at bounding box center [962, 94] width 7 height 7
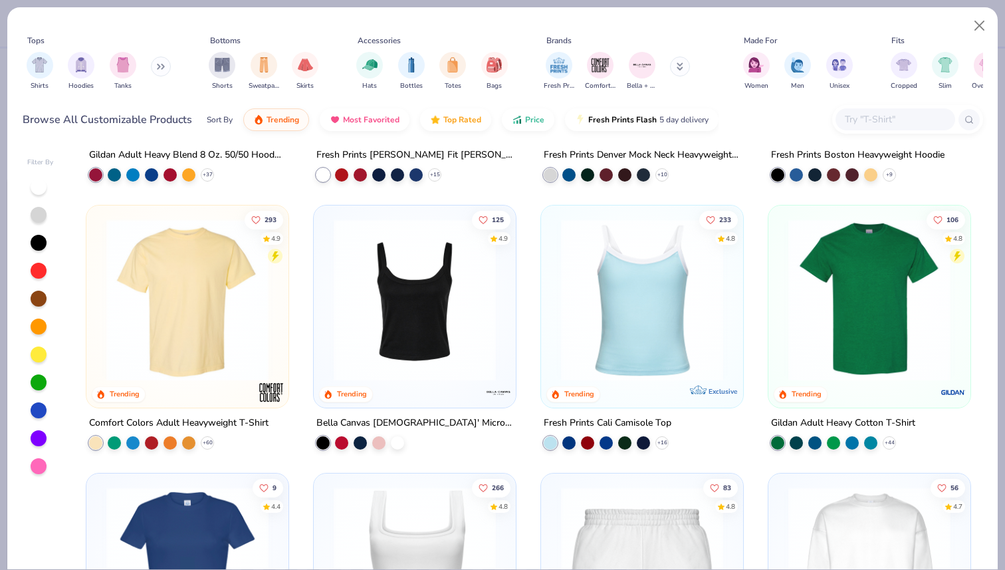
scroll to position [219, 0]
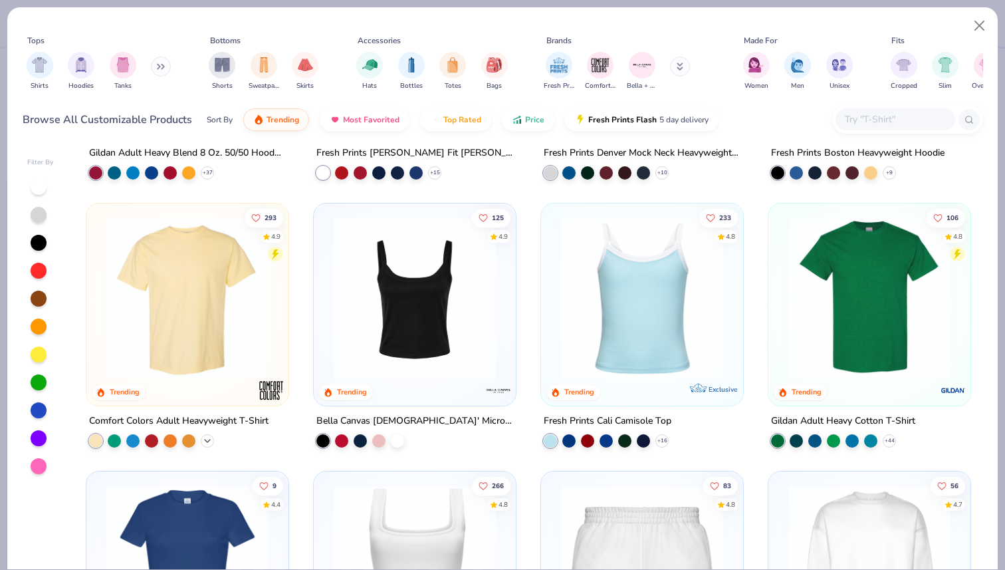
click at [209, 438] on icon at bounding box center [207, 440] width 11 height 11
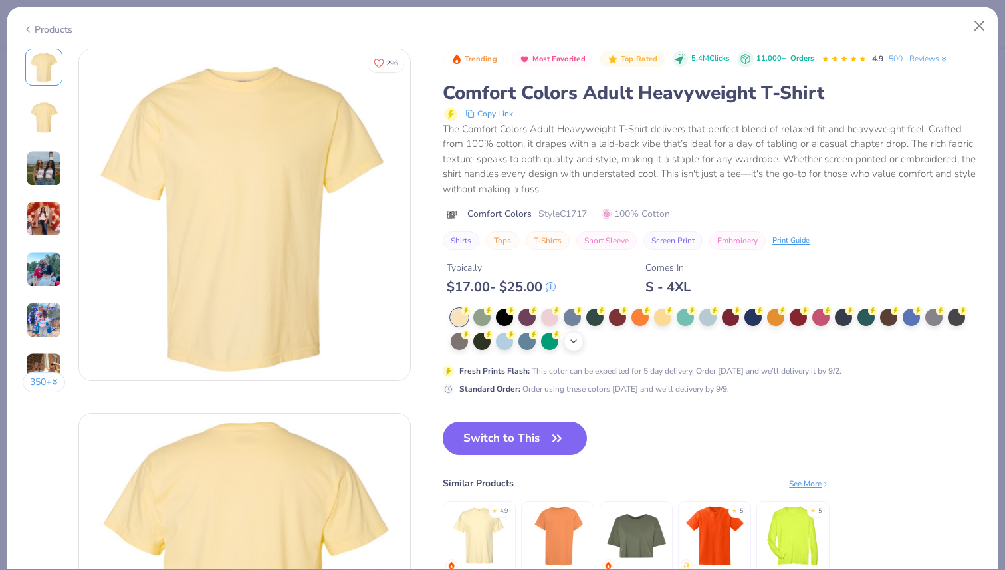
click at [576, 341] on icon at bounding box center [573, 341] width 11 height 11
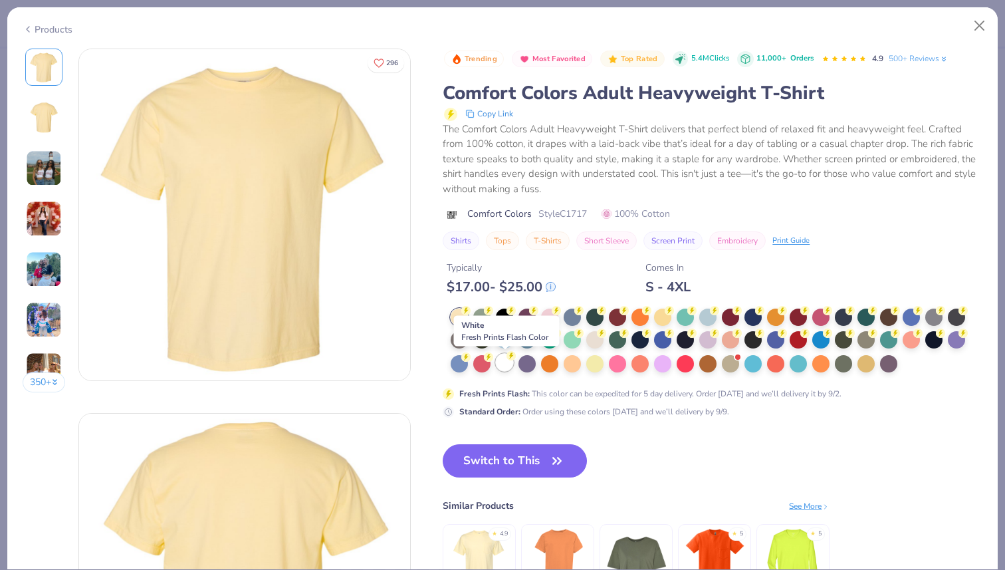
click at [511, 363] on div at bounding box center [504, 362] width 17 height 17
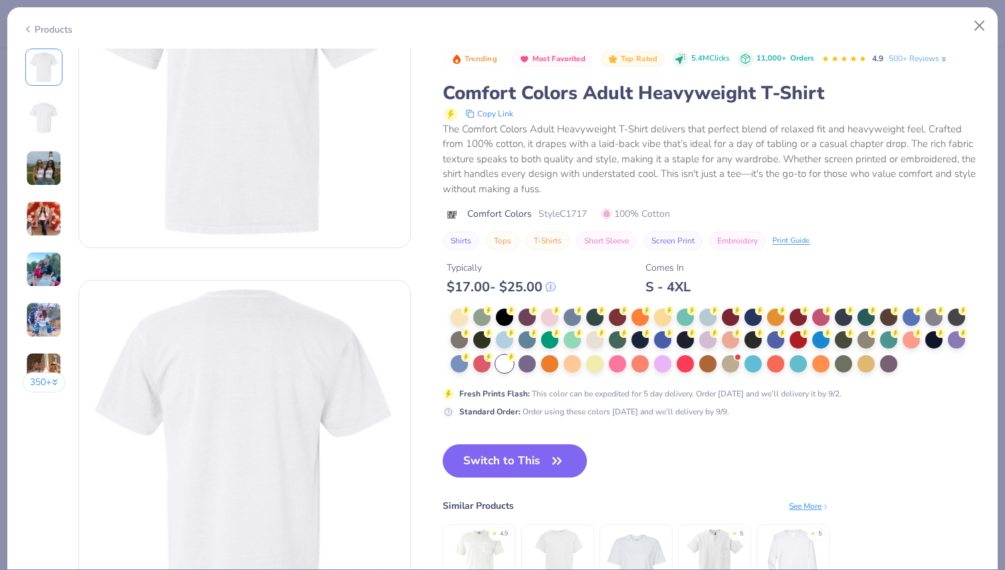
scroll to position [142, 0]
click at [539, 466] on button "Switch to This" at bounding box center [515, 460] width 144 height 33
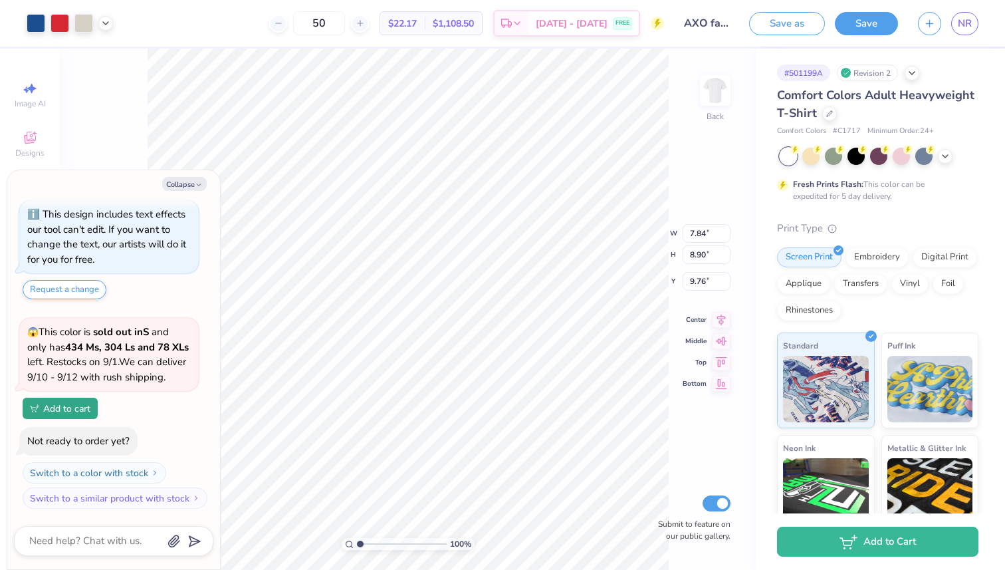
type textarea "x"
type input "10.11"
type input "11.48"
type input "7.14"
type textarea "x"
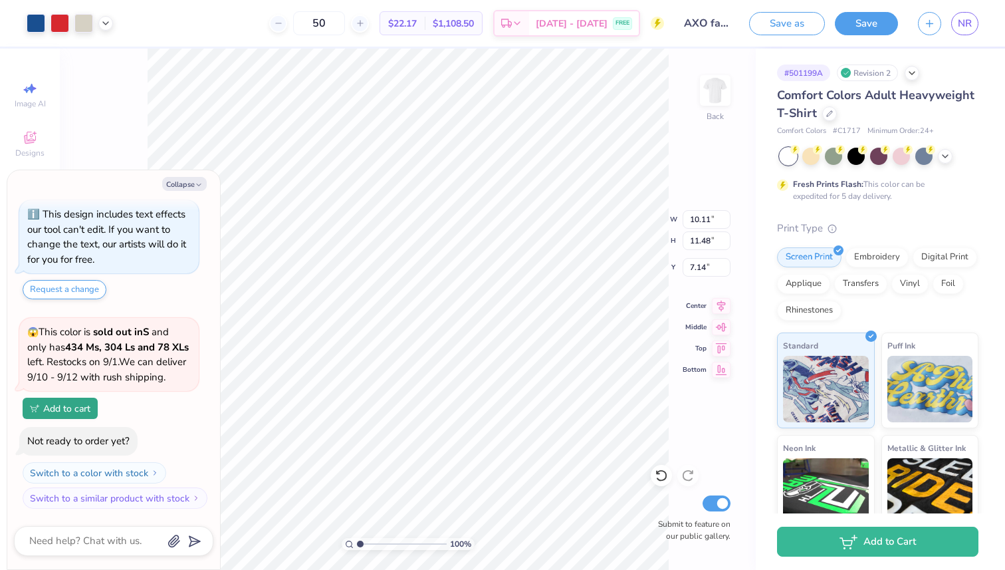
type input "4.00"
type textarea "x"
type input "3.65"
type textarea "x"
type input "11.18"
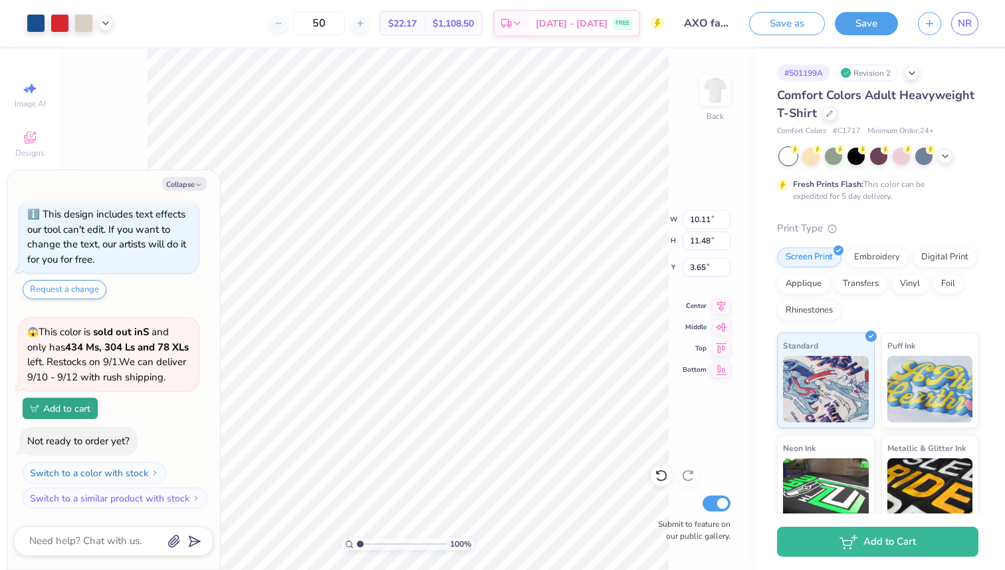
type input "12.70"
type input "2.42"
type textarea "x"
type input "3.00"
click at [721, 104] on img at bounding box center [715, 90] width 53 height 53
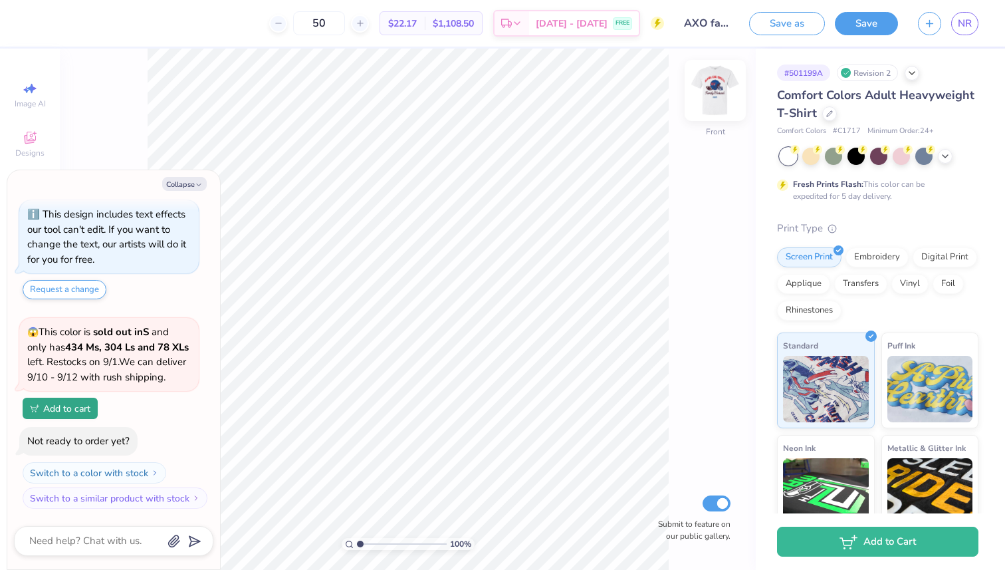
click at [719, 94] on img at bounding box center [715, 90] width 53 height 53
click at [181, 187] on button "Collapse" at bounding box center [184, 184] width 45 height 14
type textarea "x"
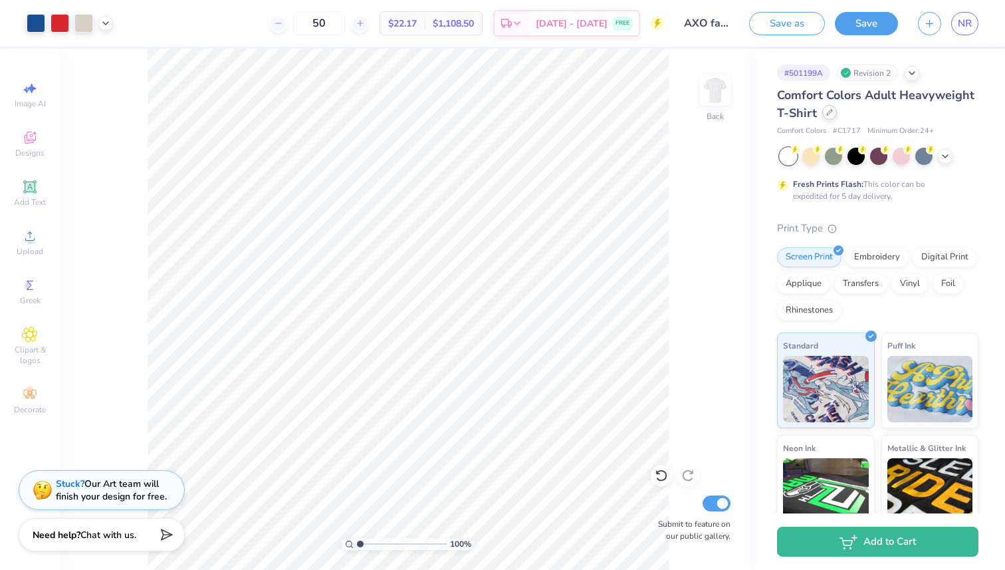
click at [828, 114] on icon at bounding box center [829, 112] width 5 height 5
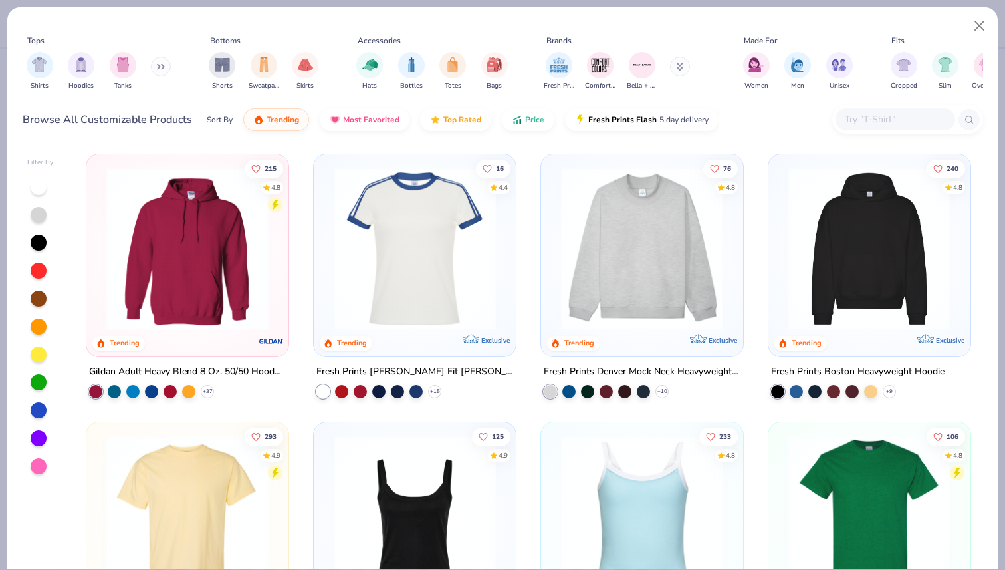
click at [857, 115] on input "text" at bounding box center [895, 119] width 102 height 15
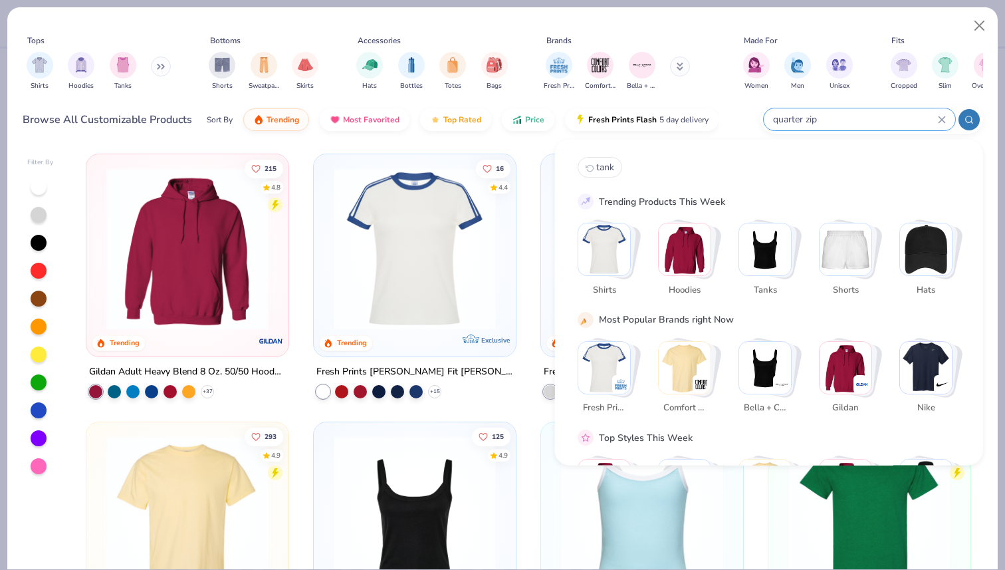
type input "quarter zip"
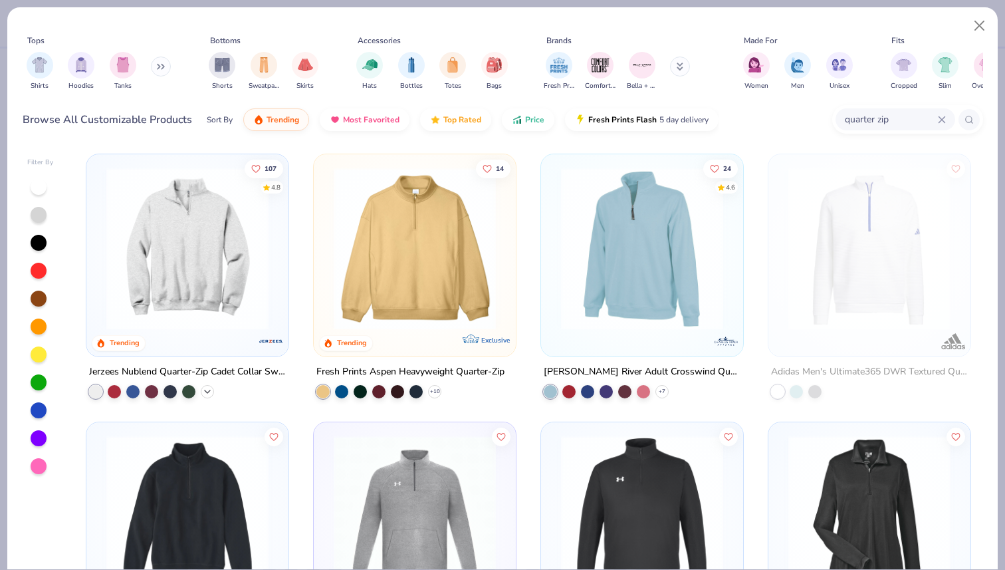
click at [211, 394] on icon at bounding box center [207, 391] width 11 height 11
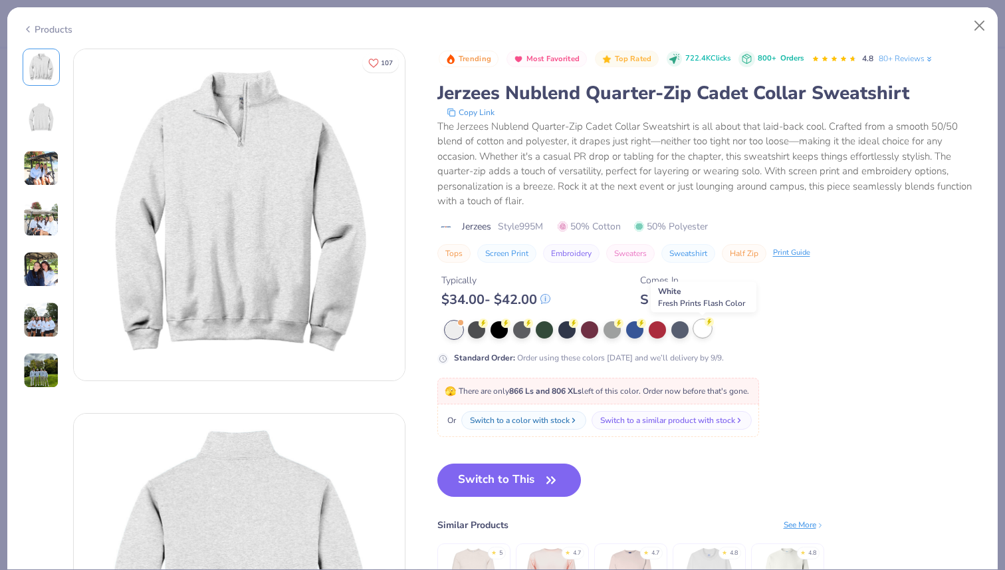
click at [699, 330] on div at bounding box center [702, 328] width 17 height 17
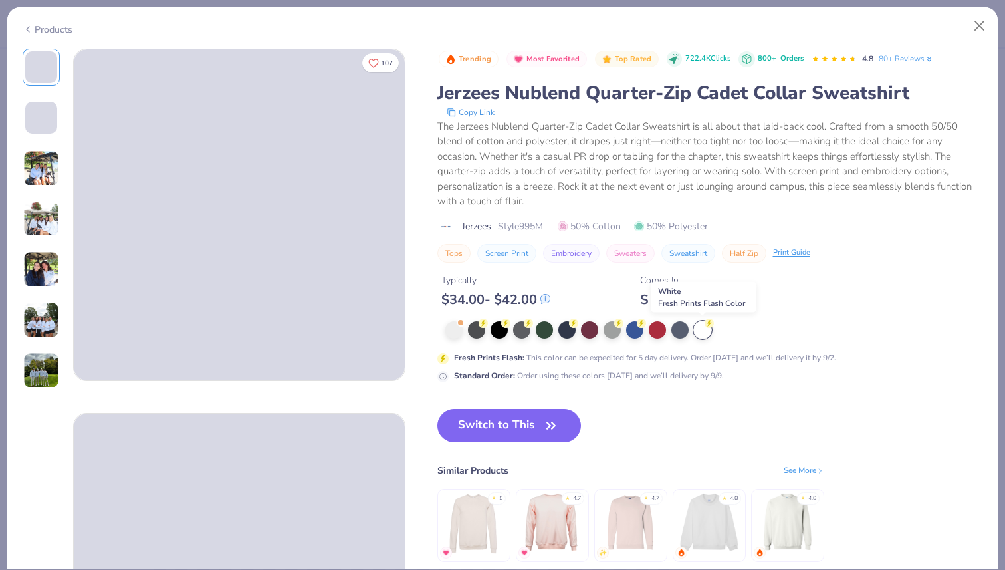
click at [699, 330] on div at bounding box center [702, 329] width 17 height 17
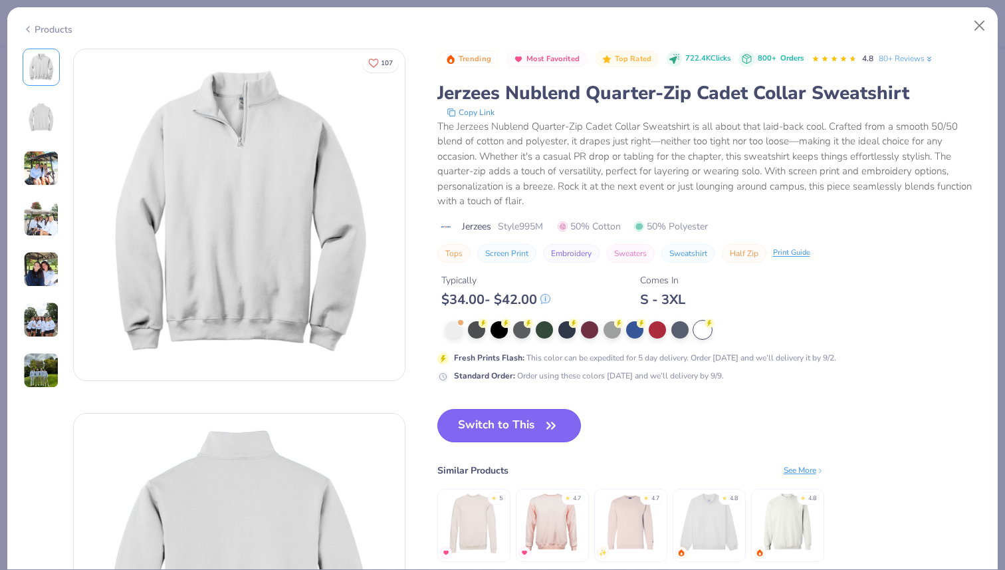
click at [558, 427] on icon "button" at bounding box center [551, 425] width 19 height 19
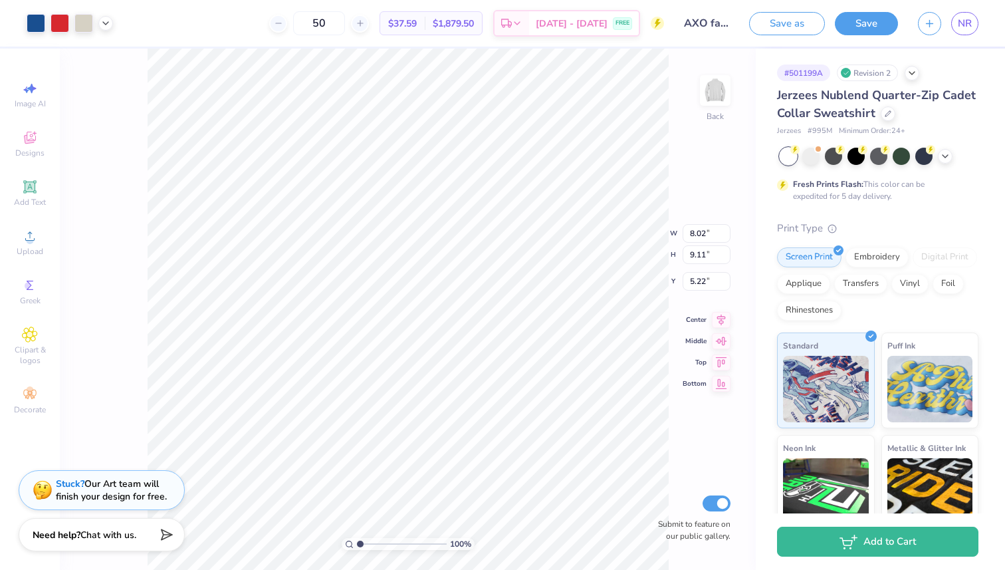
type input "5.58"
type input "6.34"
type input "2.58"
type input "3.66"
type input "4.16"
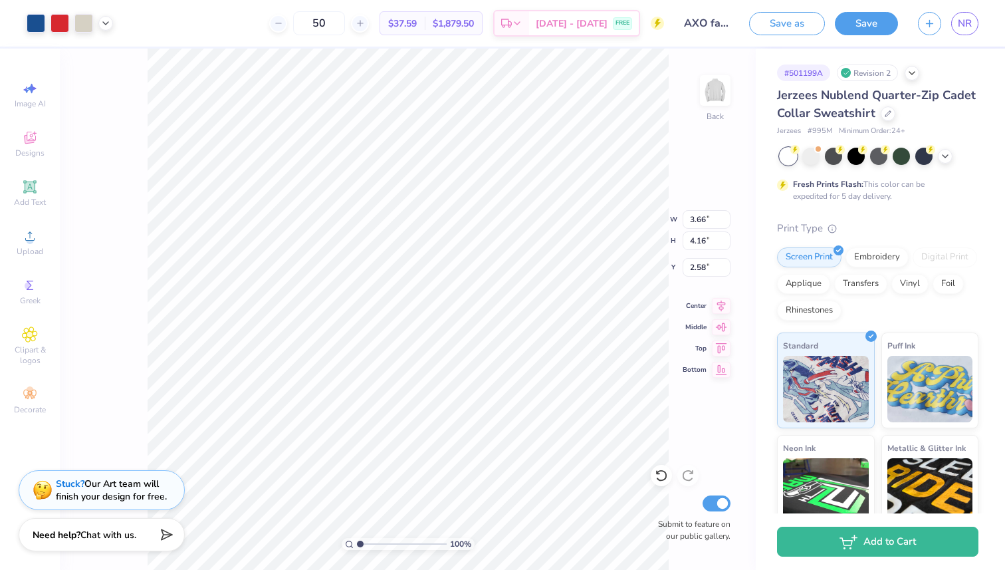
type input "2.43"
click at [711, 87] on img at bounding box center [715, 90] width 53 height 53
type input "14.25"
type input "16.18"
type input "3.88"
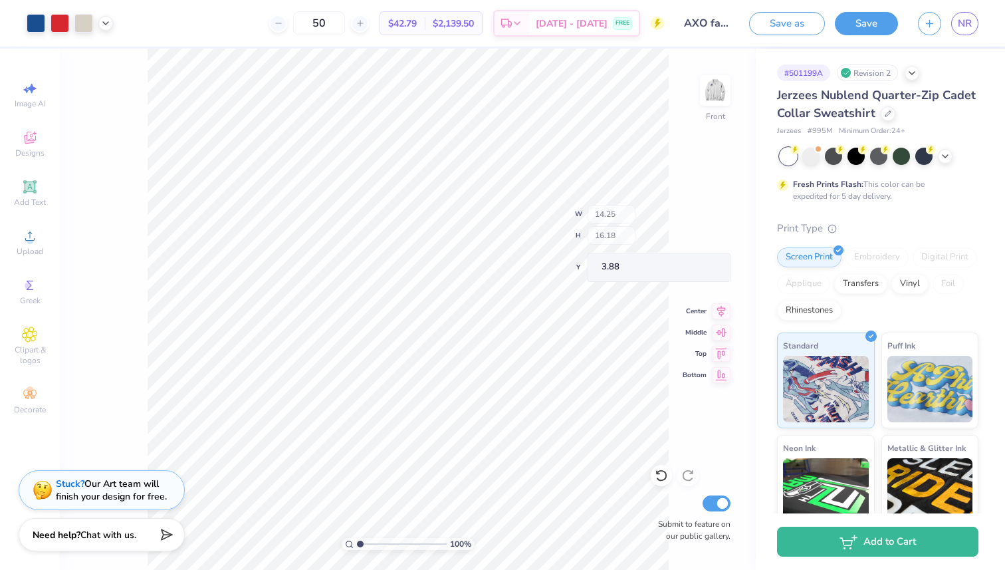
click at [617, 209] on div "100 % Front W 14.25 H 16.18 Y 3.88 Center Middle Top Bottom Submit to feature o…" at bounding box center [408, 309] width 696 height 521
click at [718, 94] on img at bounding box center [715, 90] width 53 height 53
click at [717, 92] on img at bounding box center [715, 90] width 53 height 53
click at [710, 87] on img at bounding box center [715, 90] width 53 height 53
click at [888, 112] on icon at bounding box center [888, 112] width 7 height 7
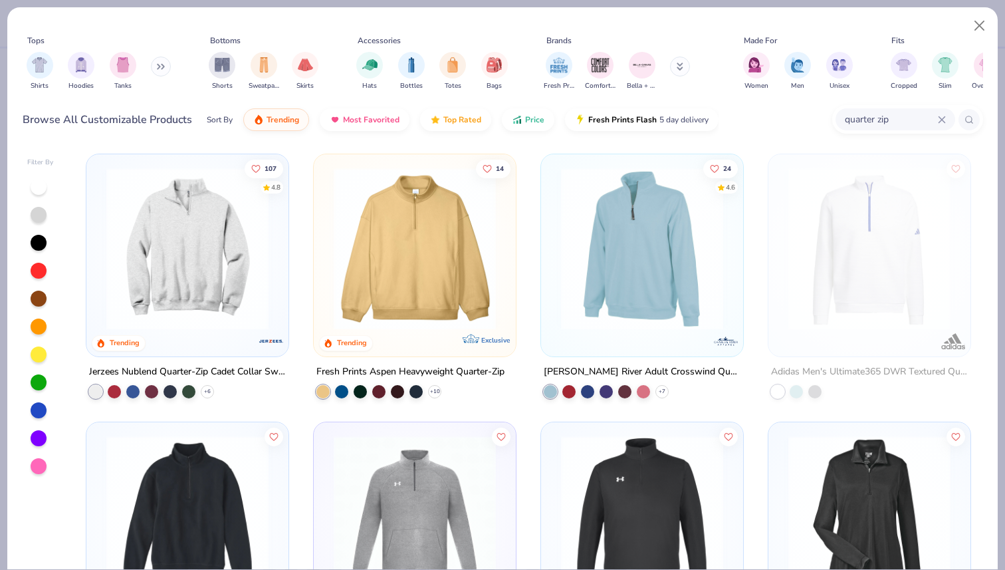
click at [870, 124] on input "quarter zip" at bounding box center [891, 119] width 94 height 15
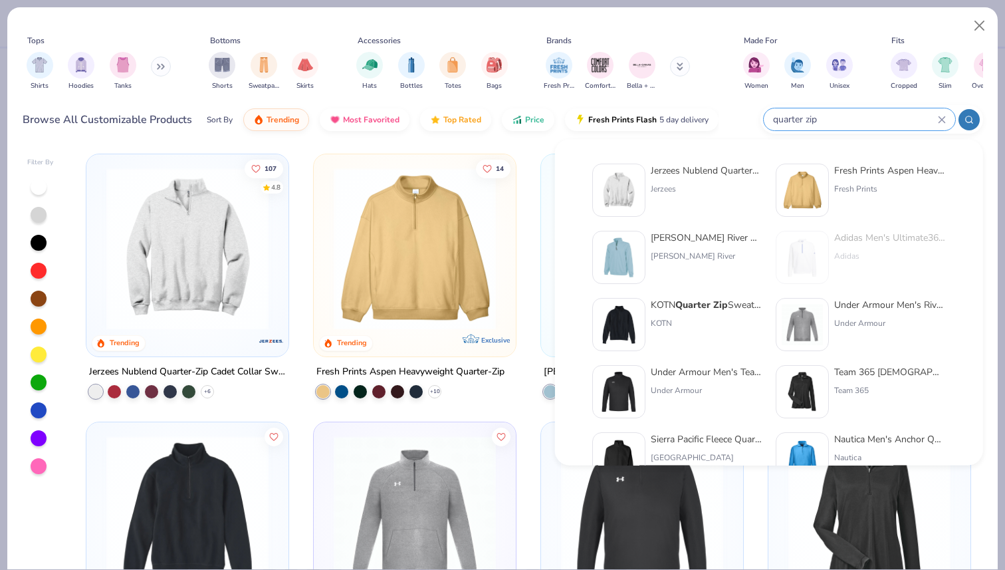
click at [870, 124] on input "quarter zip" at bounding box center [855, 119] width 166 height 15
click at [848, 118] on input "quarter zip" at bounding box center [855, 119] width 166 height 15
drag, startPoint x: 858, startPoint y: 121, endPoint x: 788, endPoint y: 120, distance: 69.8
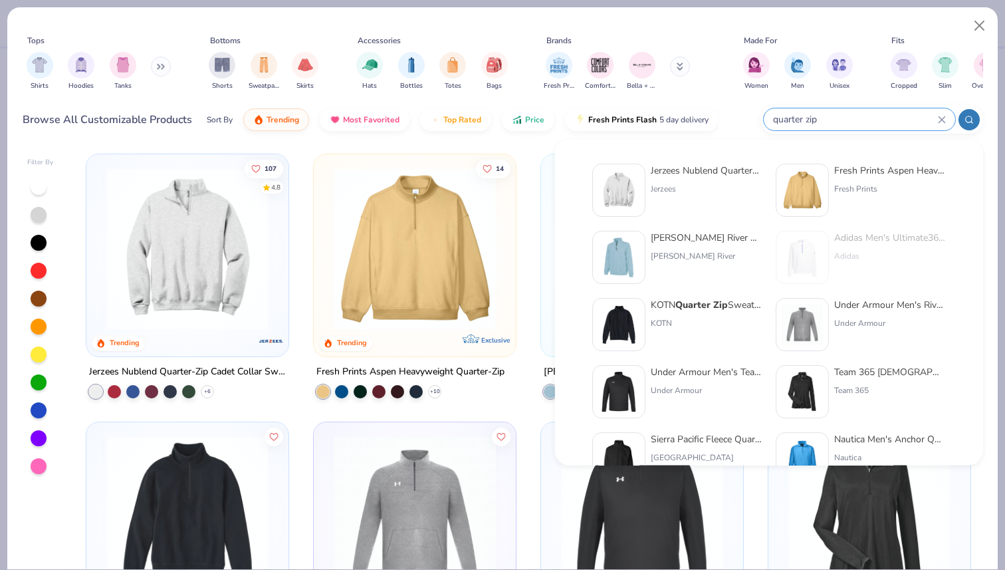
click at [788, 120] on input "quarter zip" at bounding box center [855, 119] width 166 height 15
click at [831, 121] on input "quarter zip" at bounding box center [855, 119] width 166 height 15
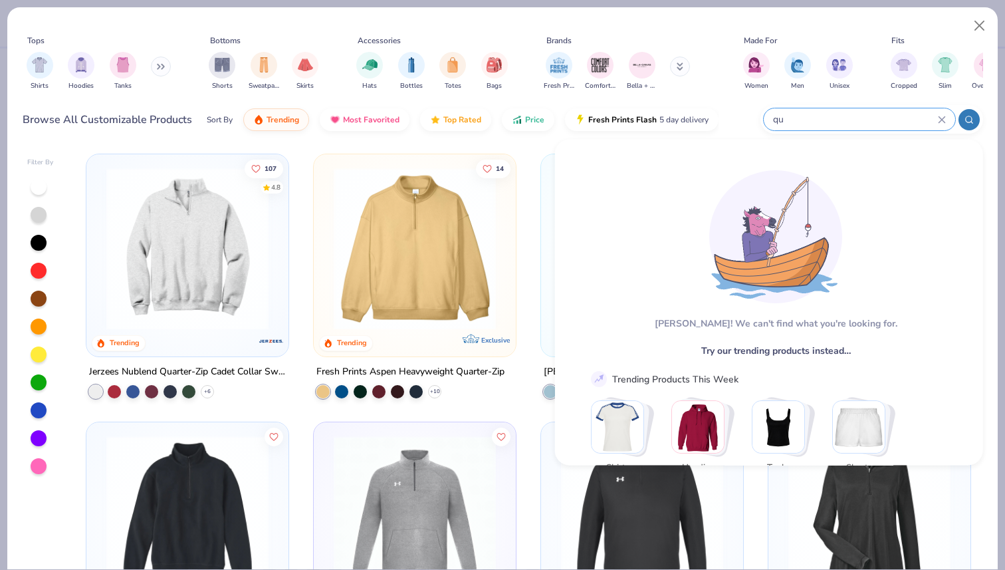
type input "q"
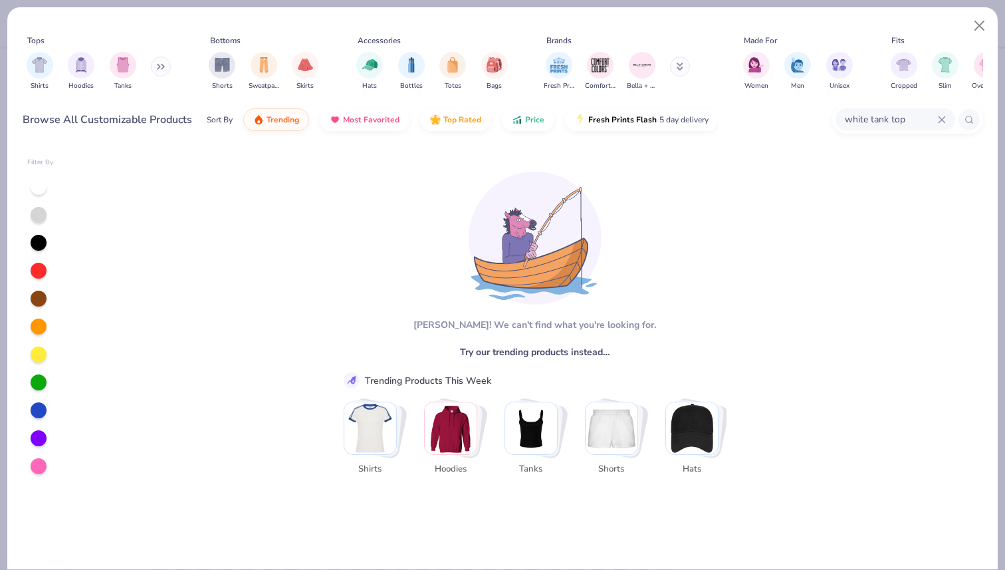
click at [882, 118] on input "white tank top" at bounding box center [891, 119] width 94 height 15
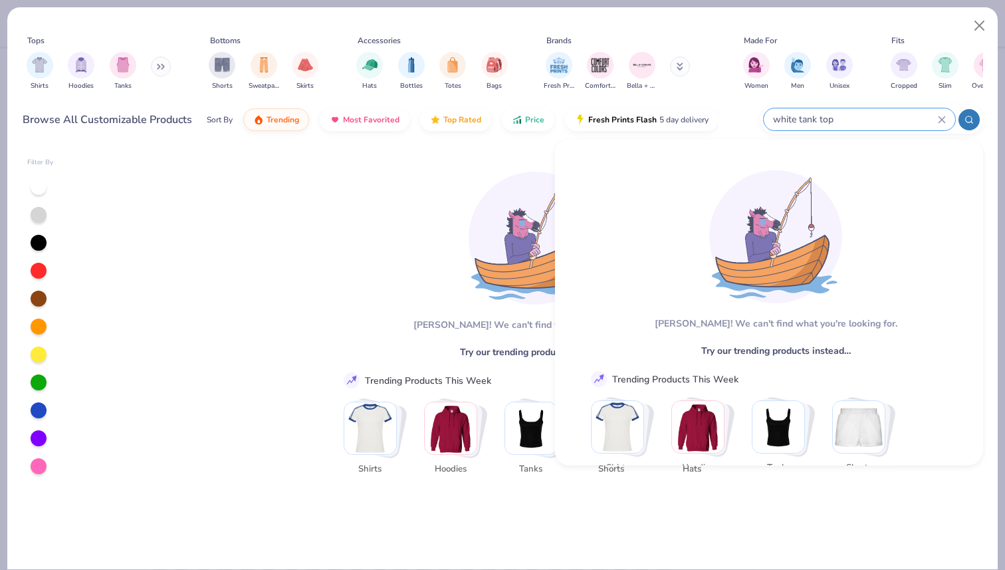
click at [882, 118] on input "white tank top" at bounding box center [855, 119] width 166 height 15
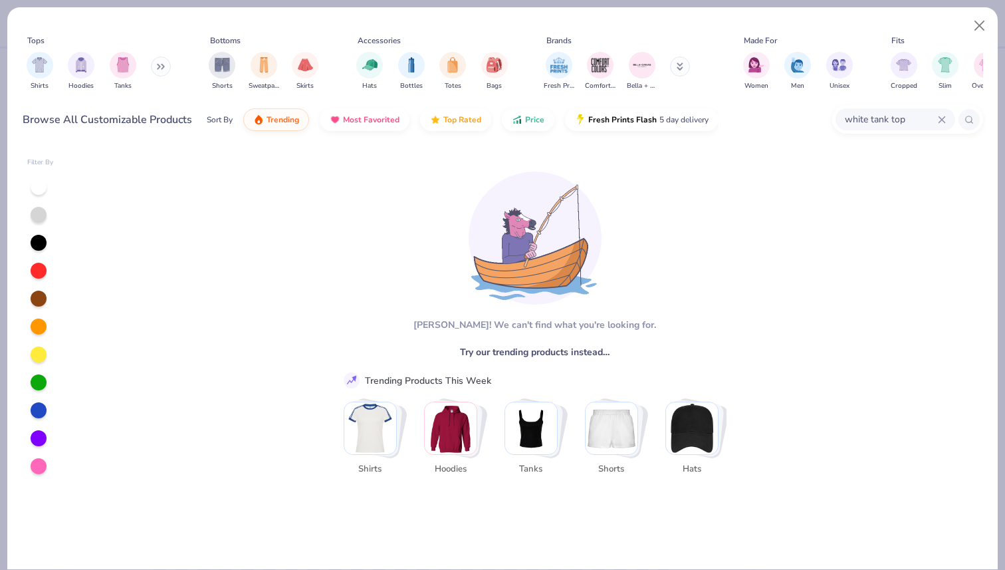
click at [535, 421] on img "Stack Card Button Tanks" at bounding box center [531, 428] width 52 height 52
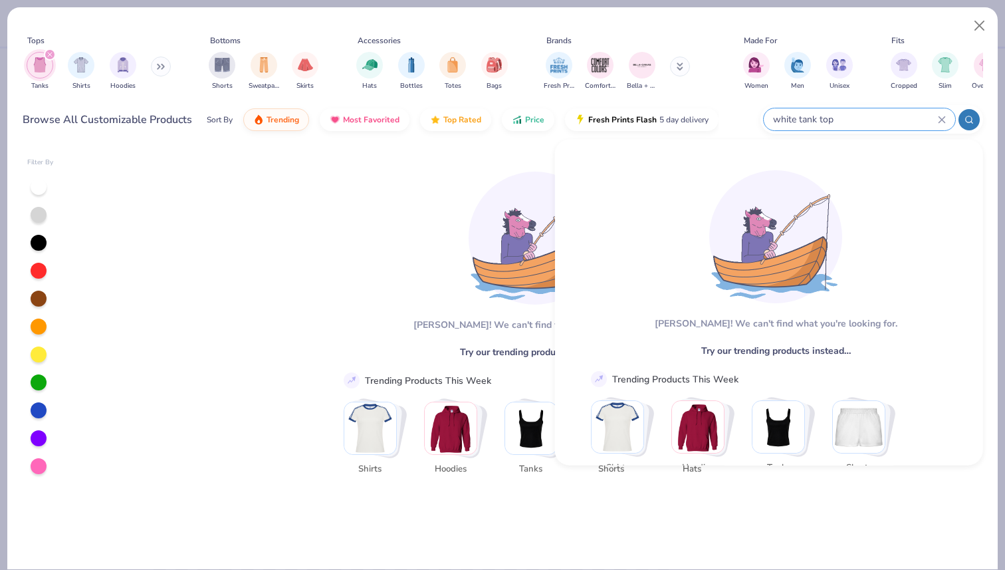
click at [871, 116] on input "white tank top" at bounding box center [855, 119] width 166 height 15
type input "tank top"
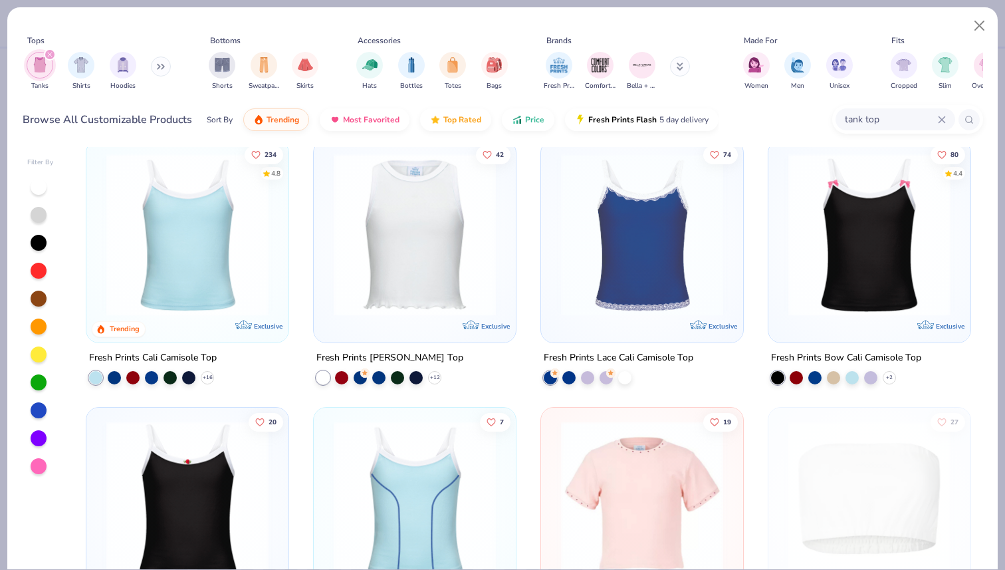
scroll to position [2661, 0]
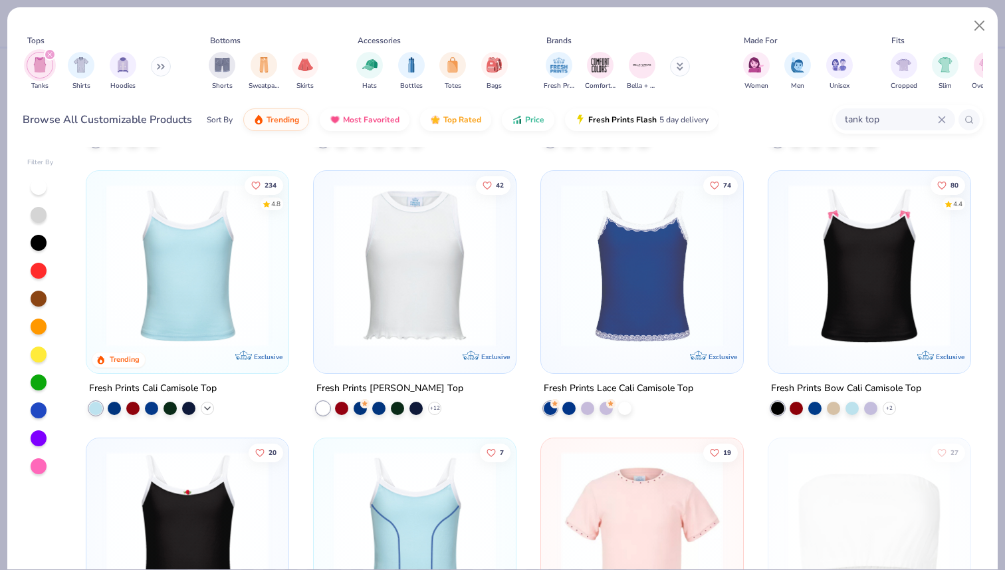
click at [207, 411] on div "+ 16" at bounding box center [207, 407] width 13 height 13
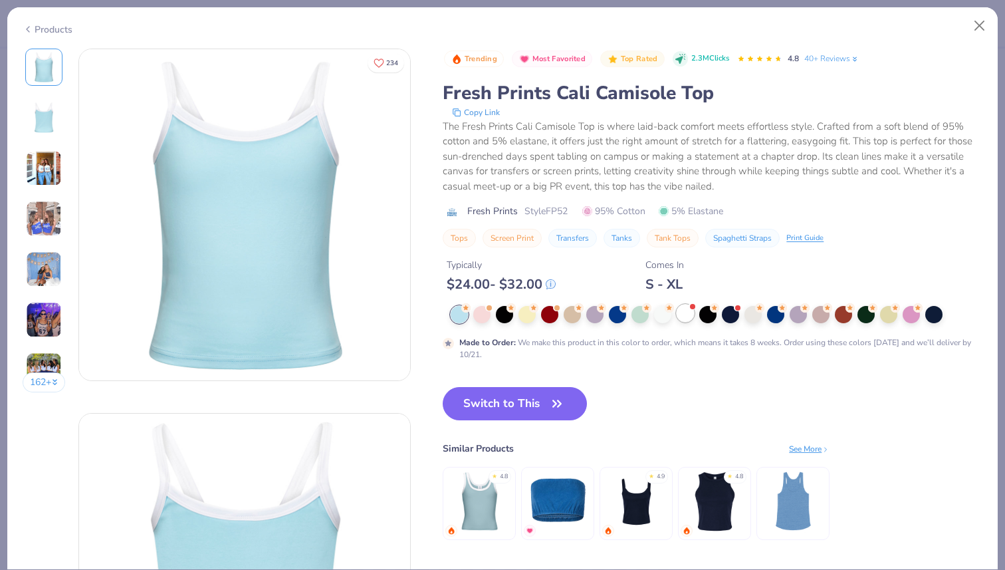
click at [691, 312] on div at bounding box center [685, 312] width 17 height 17
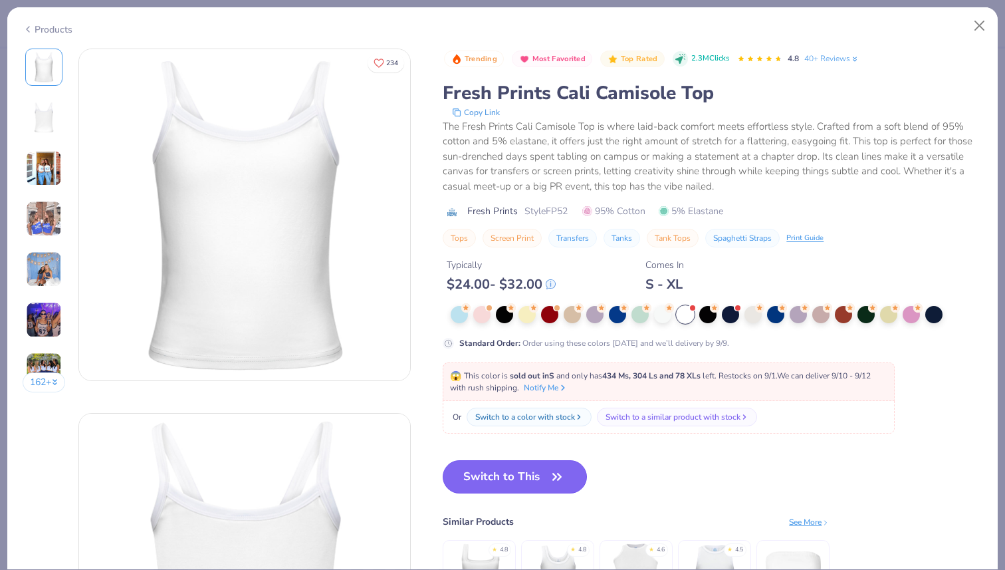
click at [517, 473] on button "Switch to This" at bounding box center [515, 476] width 144 height 33
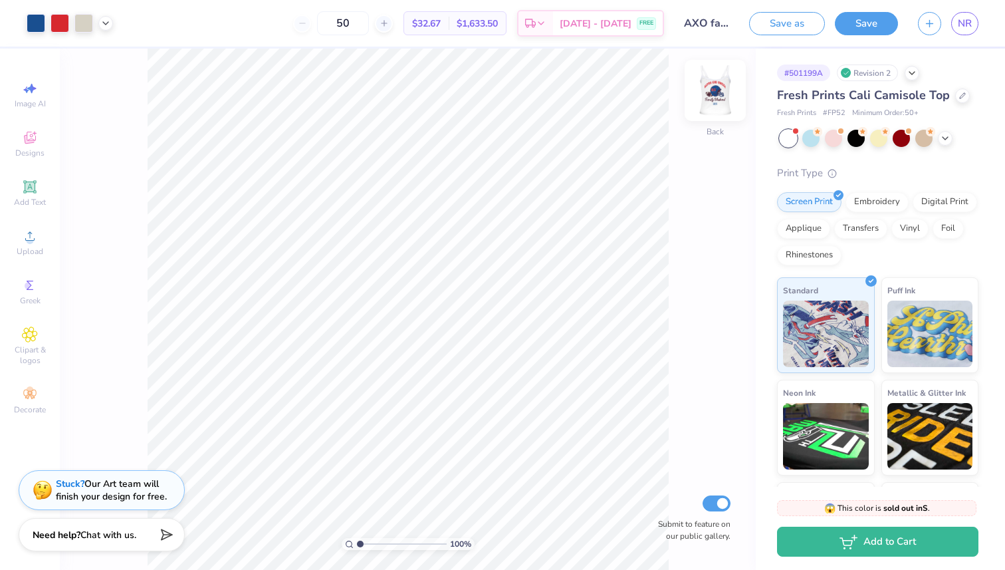
click at [721, 98] on img at bounding box center [715, 90] width 53 height 53
drag, startPoint x: 711, startPoint y: 96, endPoint x: 680, endPoint y: 111, distance: 34.2
click at [711, 96] on img at bounding box center [715, 90] width 27 height 27
type input "8.43"
type input "9.58"
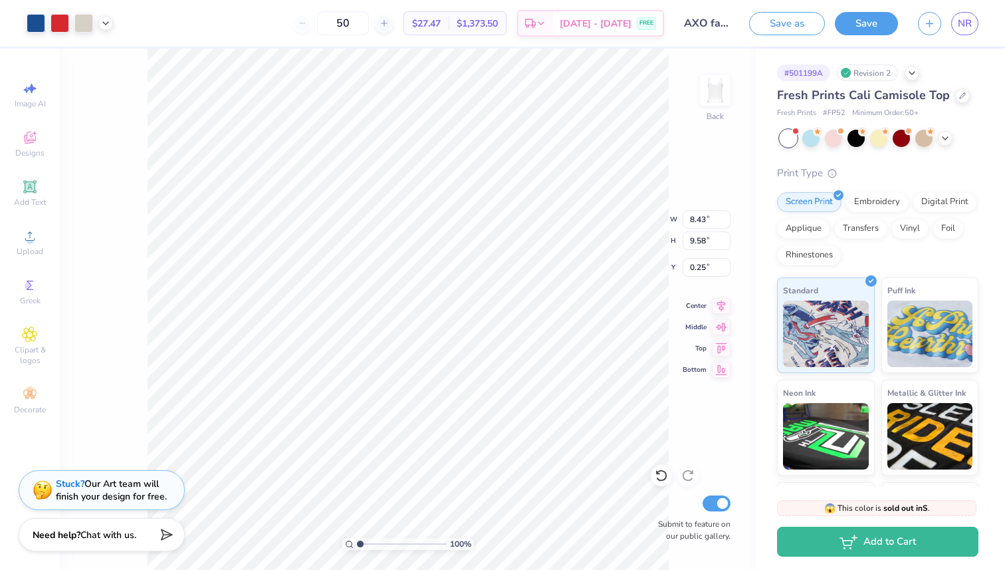
type input "1.37"
click at [801, 26] on button "Save as" at bounding box center [787, 21] width 76 height 23
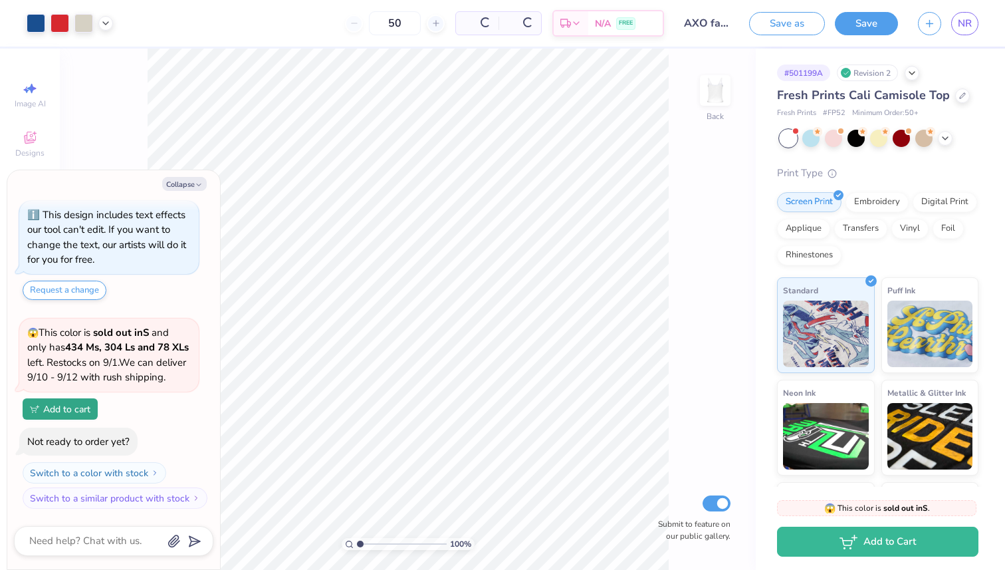
scroll to position [421, 0]
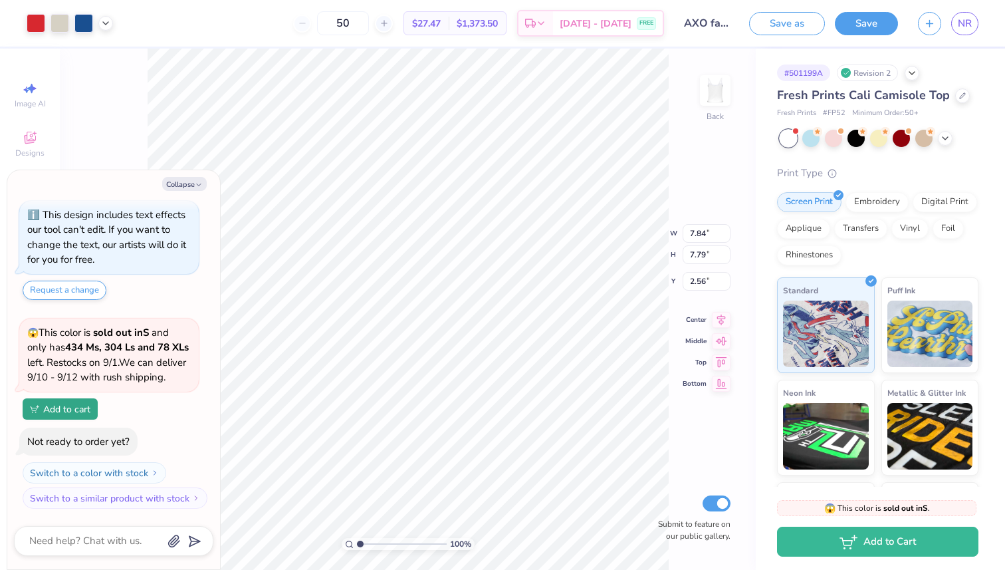
type textarea "x"
type input "1.70"
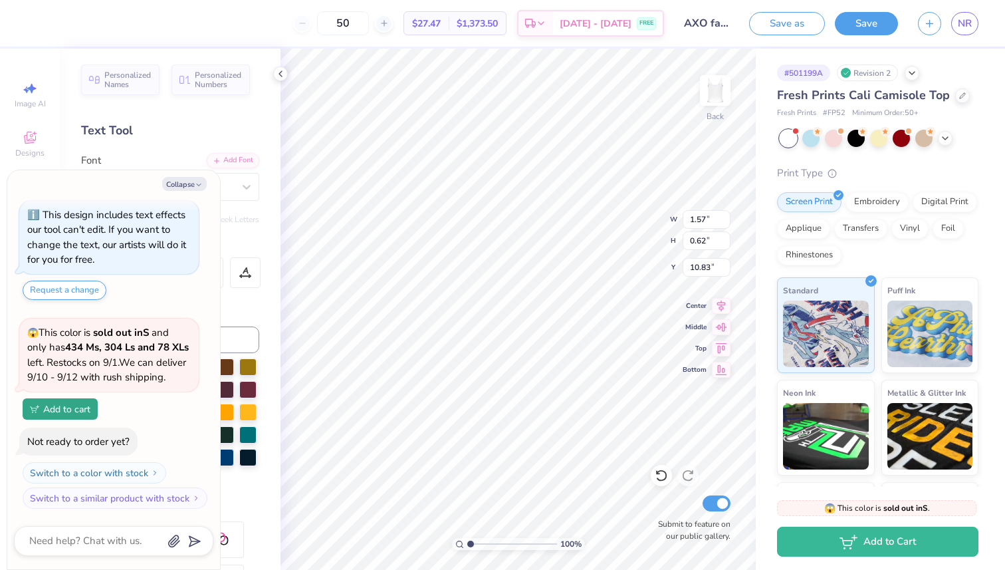
type textarea "x"
type input "9.83"
type textarea "x"
type input "8.35"
type input "9.33"
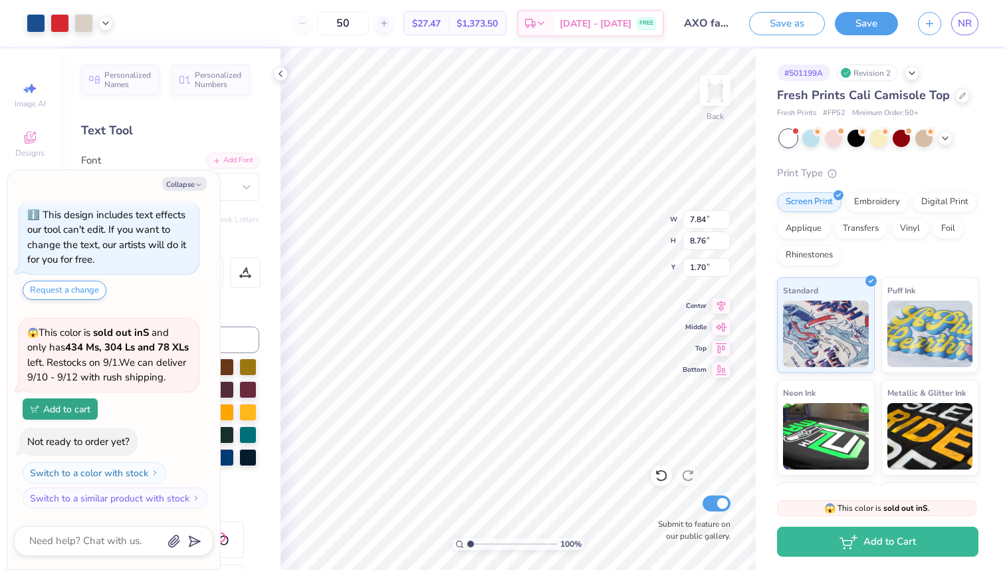
type input "1.12"
type textarea "x"
type input "1.54"
click at [37, 24] on div at bounding box center [36, 22] width 19 height 19
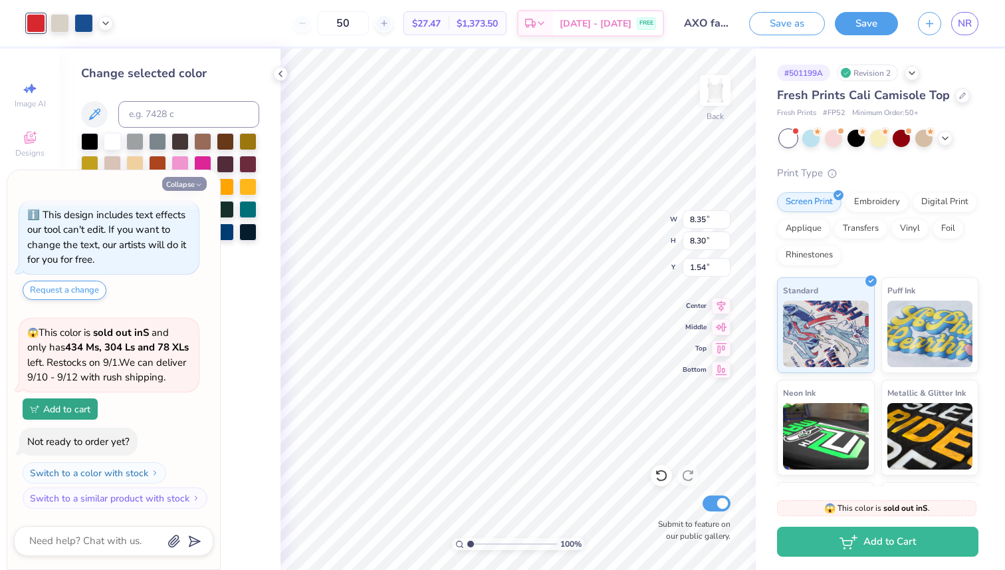
click at [191, 181] on button "Collapse" at bounding box center [184, 184] width 45 height 14
type textarea "x"
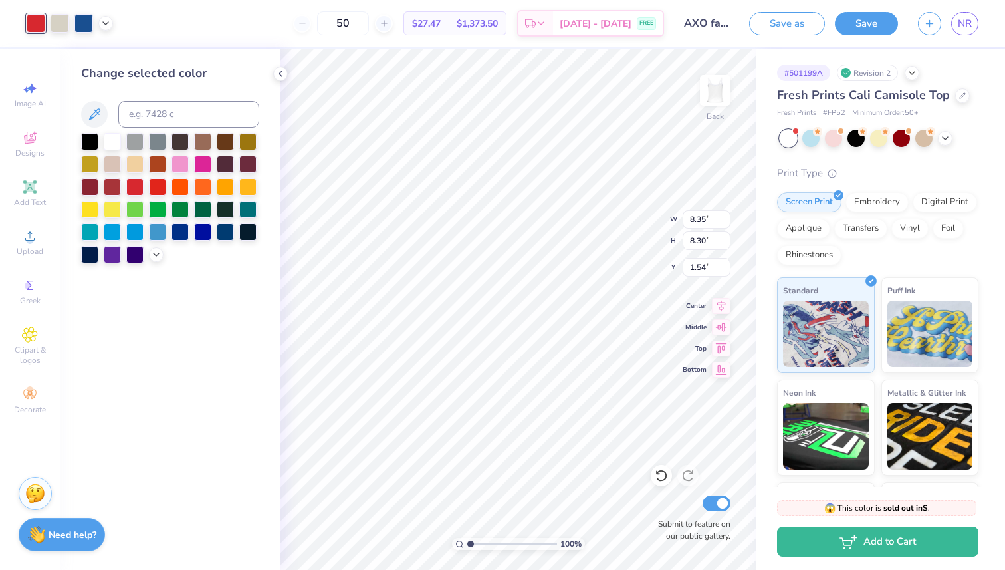
click at [157, 261] on div at bounding box center [170, 198] width 178 height 130
click at [155, 254] on polyline at bounding box center [156, 253] width 5 height 3
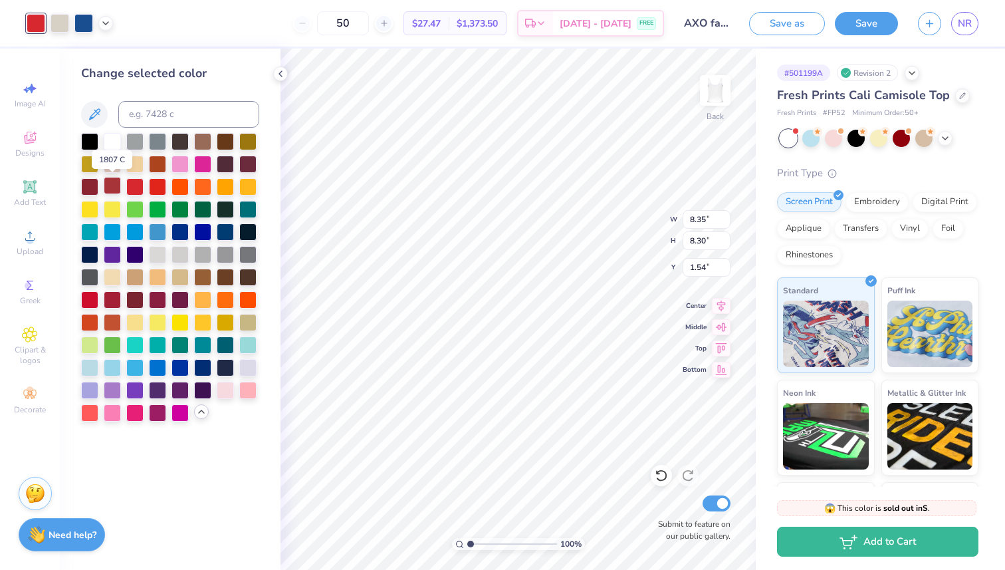
click at [116, 187] on div at bounding box center [112, 185] width 17 height 17
click at [132, 187] on div at bounding box center [134, 185] width 17 height 17
click at [118, 187] on div at bounding box center [112, 185] width 17 height 17
click at [131, 189] on div at bounding box center [134, 185] width 17 height 17
click at [154, 189] on div at bounding box center [157, 185] width 17 height 17
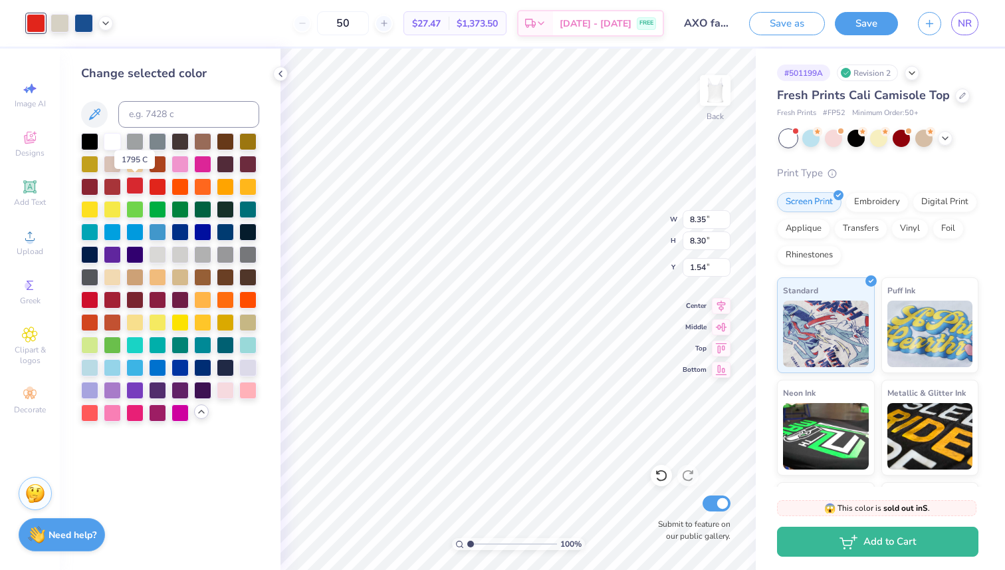
click at [140, 187] on div at bounding box center [134, 185] width 17 height 17
click at [112, 299] on div at bounding box center [112, 298] width 17 height 17
click at [95, 298] on div at bounding box center [89, 298] width 17 height 17
click at [104, 299] on div at bounding box center [112, 298] width 17 height 17
click at [96, 295] on div at bounding box center [89, 298] width 17 height 17
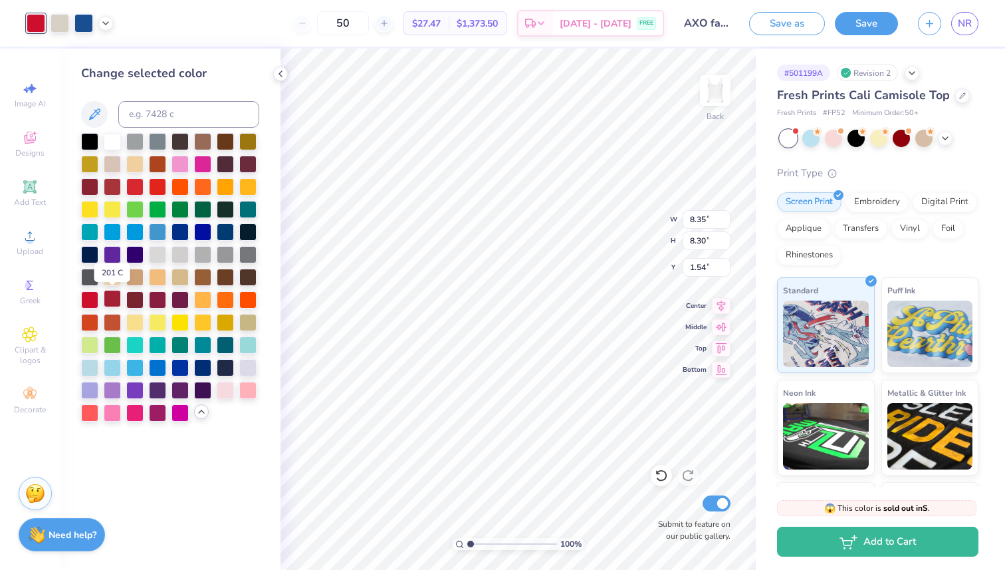
click at [107, 297] on div at bounding box center [112, 298] width 17 height 17
click at [94, 296] on div at bounding box center [89, 298] width 17 height 17
click at [157, 183] on div at bounding box center [157, 185] width 17 height 17
click at [139, 183] on div at bounding box center [134, 185] width 17 height 17
click at [110, 301] on div at bounding box center [112, 298] width 17 height 17
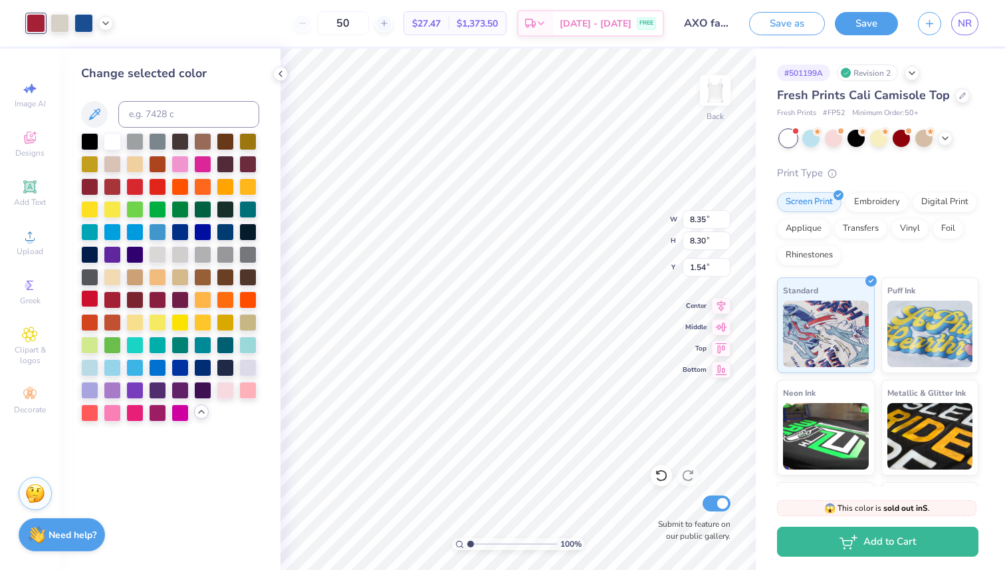
click at [94, 301] on div at bounding box center [89, 298] width 17 height 17
click at [141, 190] on div at bounding box center [134, 185] width 17 height 17
click at [90, 300] on div at bounding box center [89, 298] width 17 height 17
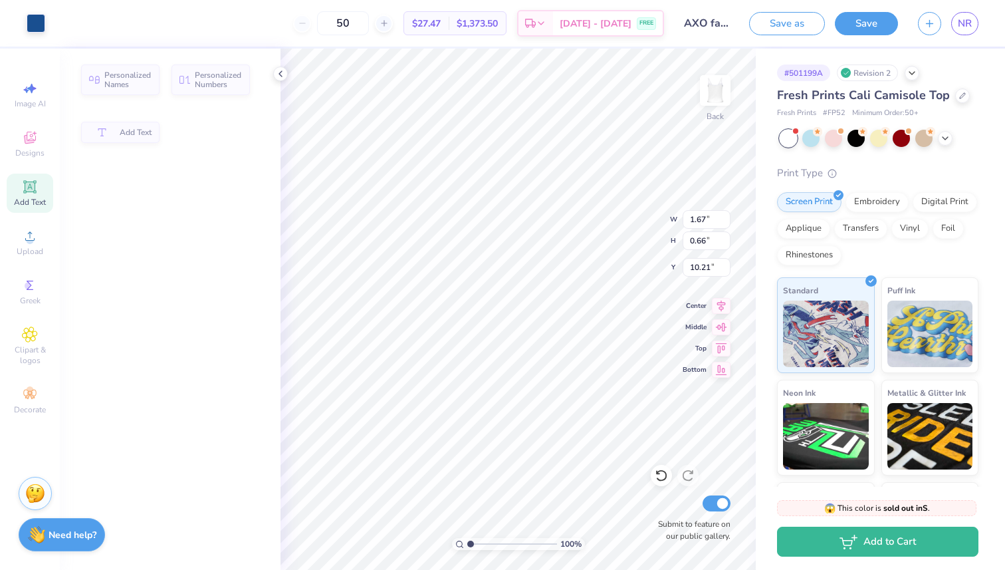
type input "10.22"
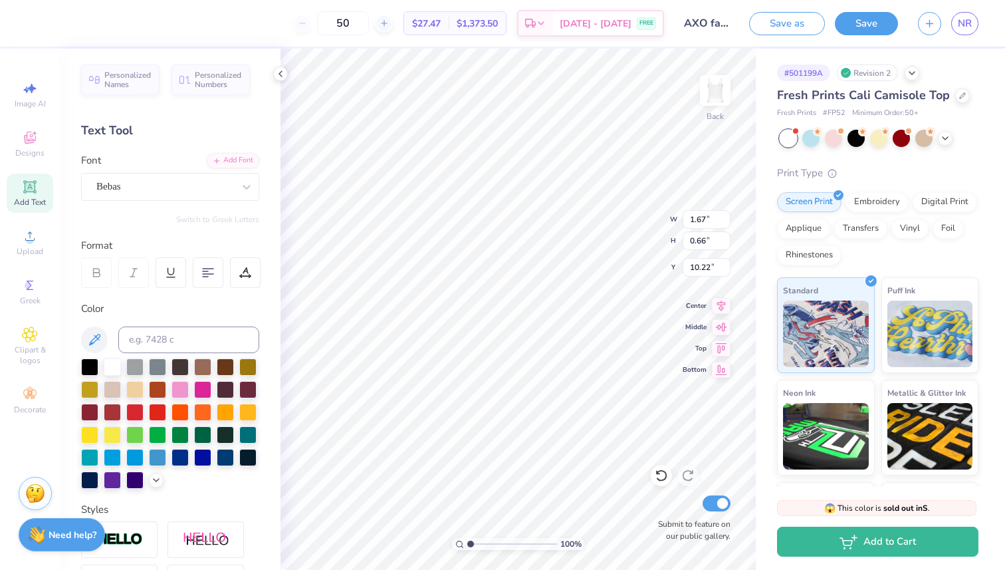
scroll to position [1, 0]
type textarea "univ 2025"
type textarea "[GEOGRAPHIC_DATA][US_STATE] 2025"
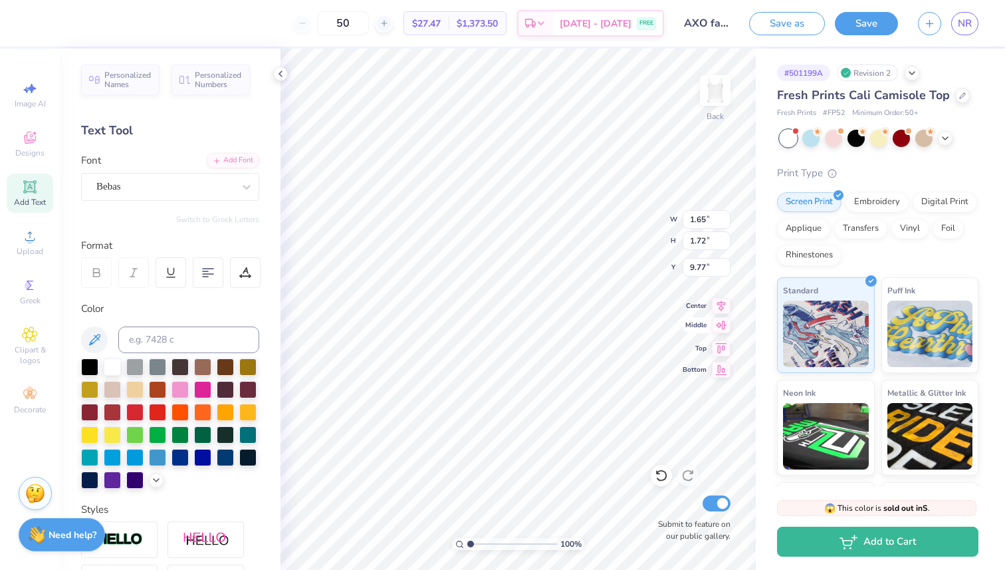
click at [720, 326] on icon at bounding box center [721, 325] width 19 height 16
type input "7.63"
type input "6.14"
click at [720, 326] on icon at bounding box center [721, 325] width 19 height 16
type input "8.35"
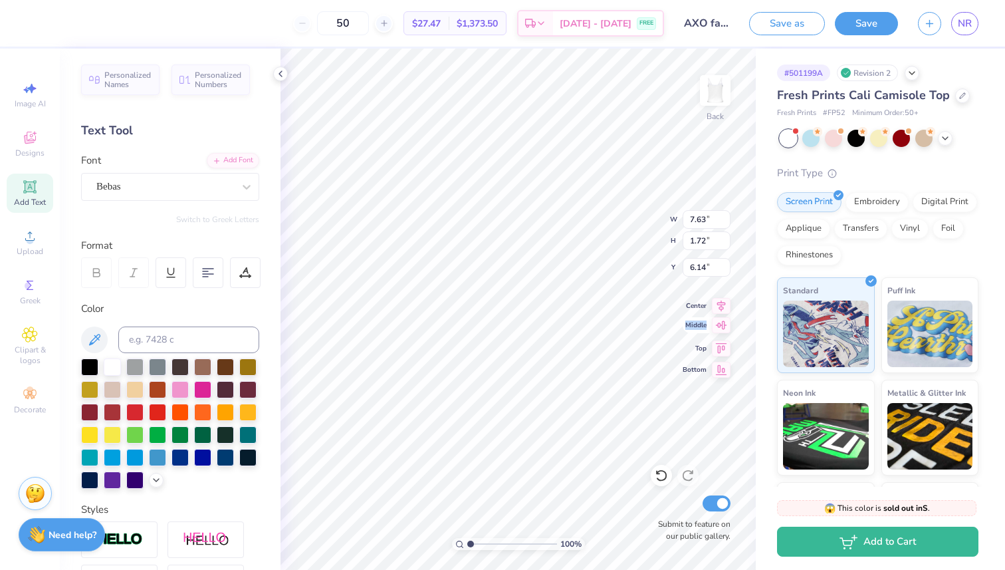
type input "8.30"
type input "1.54"
type input "10.60"
click at [719, 333] on div "100 % Back W 7.63 7.63 " H 1.72 1.72 " Y 10.60 10.60 " Center Middle Top Bottom…" at bounding box center [518, 309] width 475 height 521
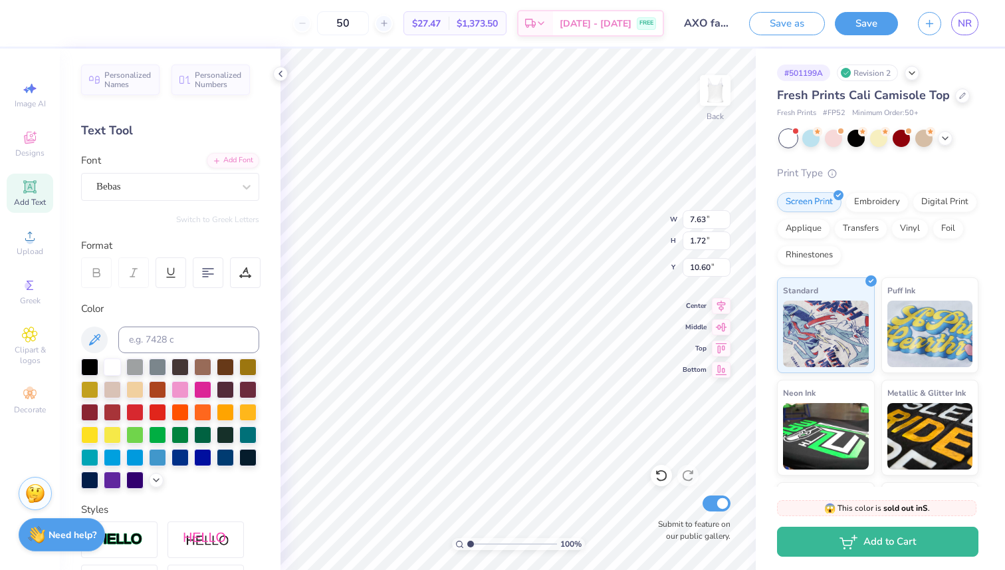
type textarea "[GEOGRAPHIC_DATA][US_STATE]"
type input "11.10"
type input "4.93"
type input "0.48"
type input "9.85"
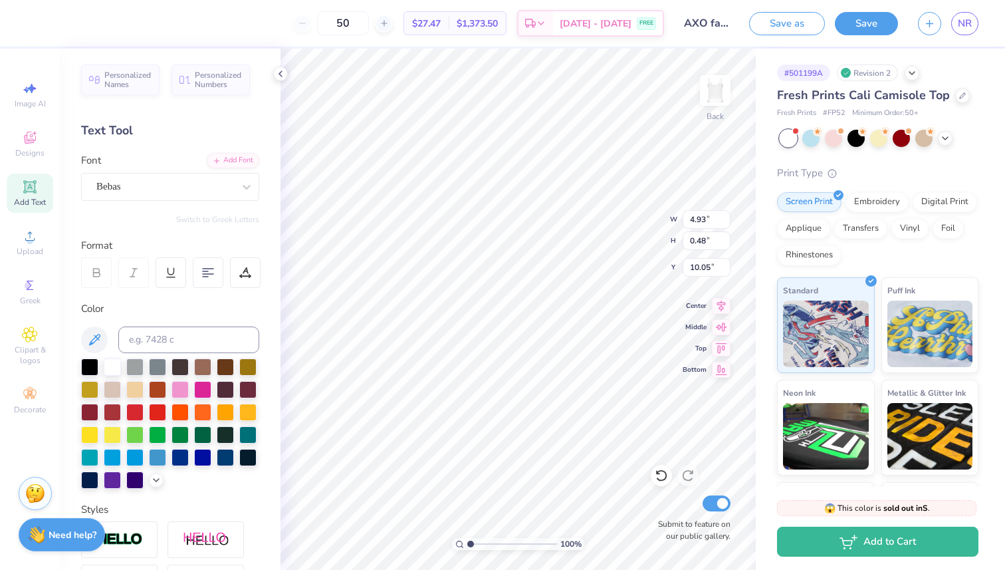
type input "11.05"
type textarea "[GEOGRAPHIC_DATA][US_STATE] 2025"
type textarea "2025"
type input "10.70"
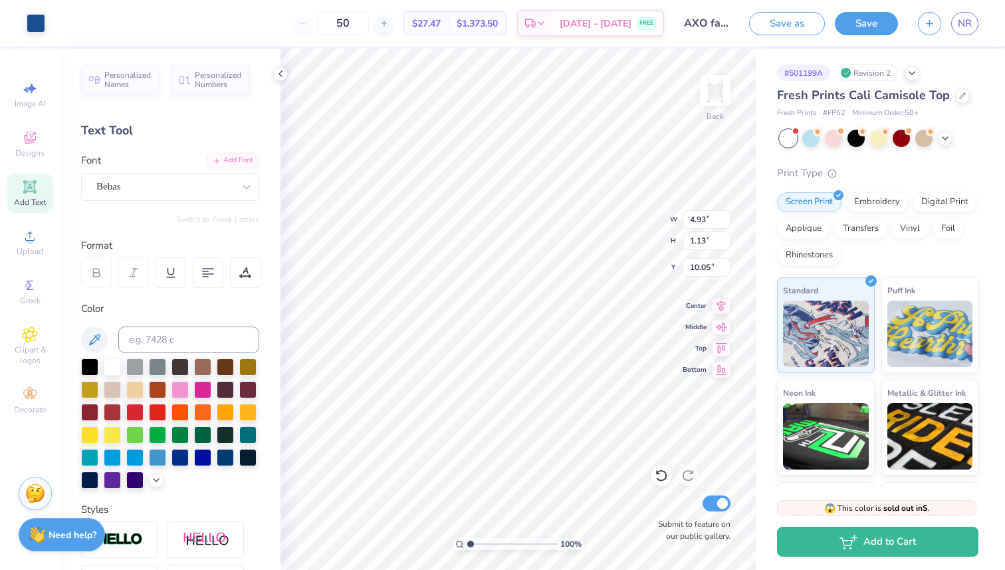
type input "3.60"
type input "0.82"
type input "9.99"
type input "5.16"
type input "0.50"
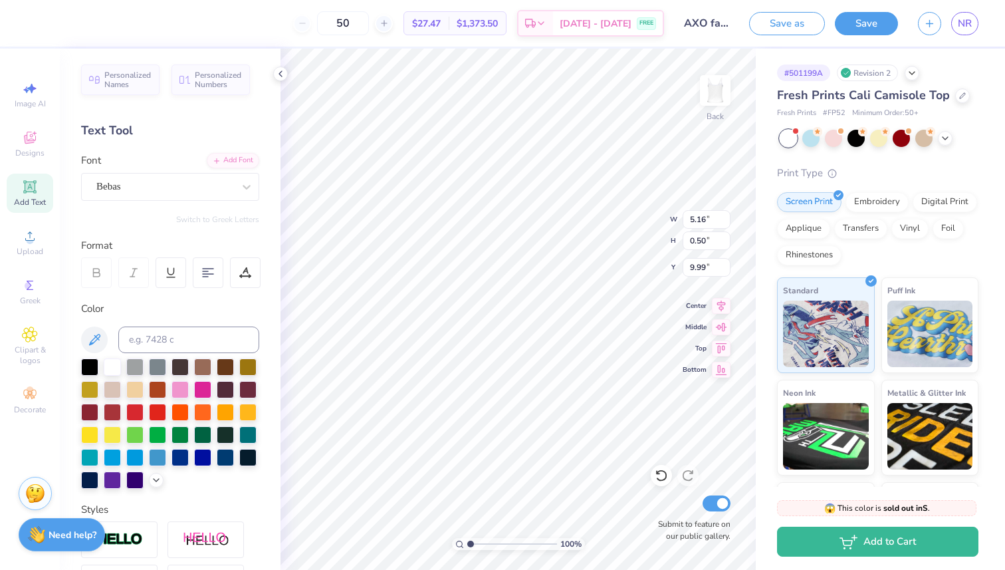
type input "9.96"
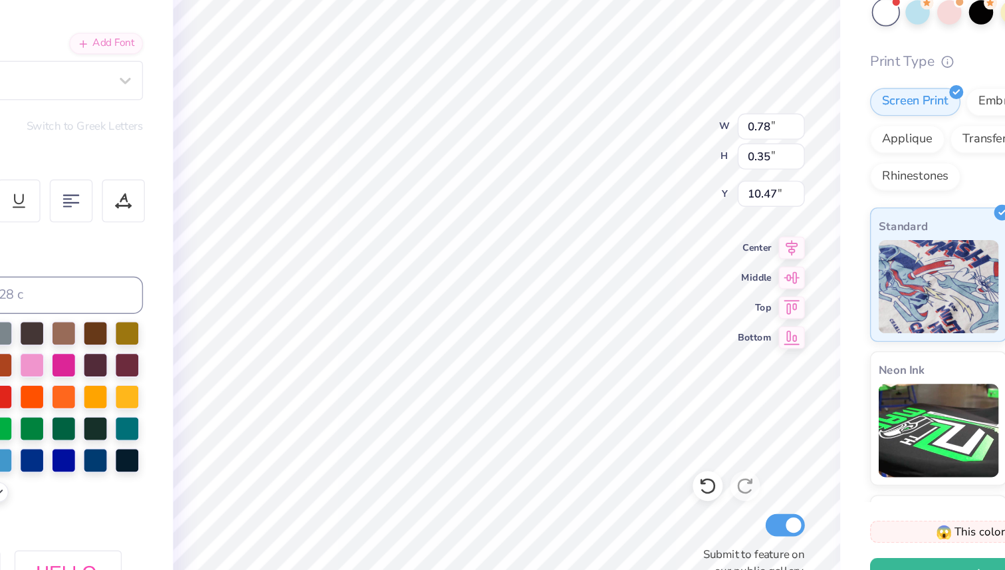
type input "10.67"
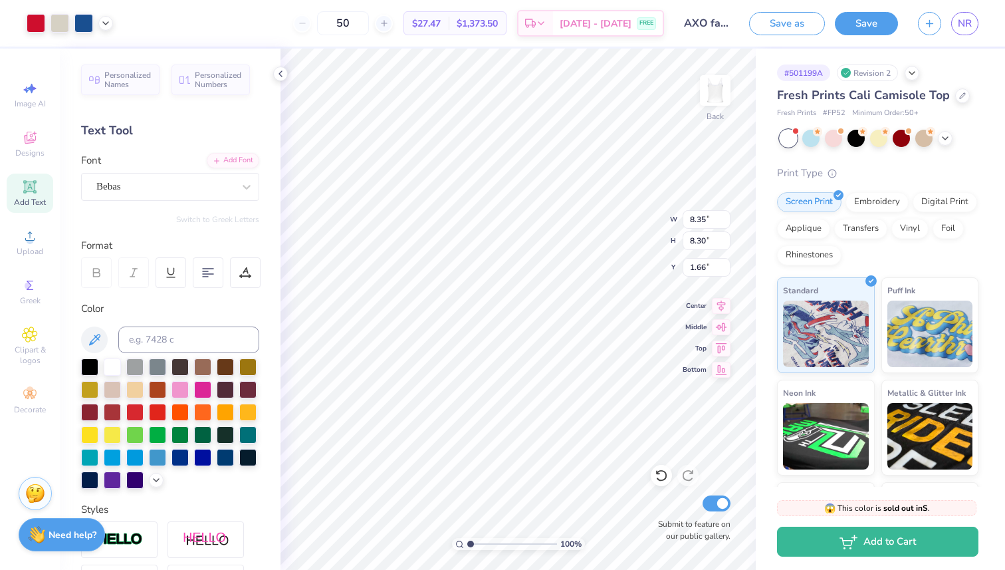
type input "1.54"
click at [103, 26] on icon at bounding box center [105, 22] width 11 height 11
click at [108, 50] on div at bounding box center [105, 56] width 19 height 19
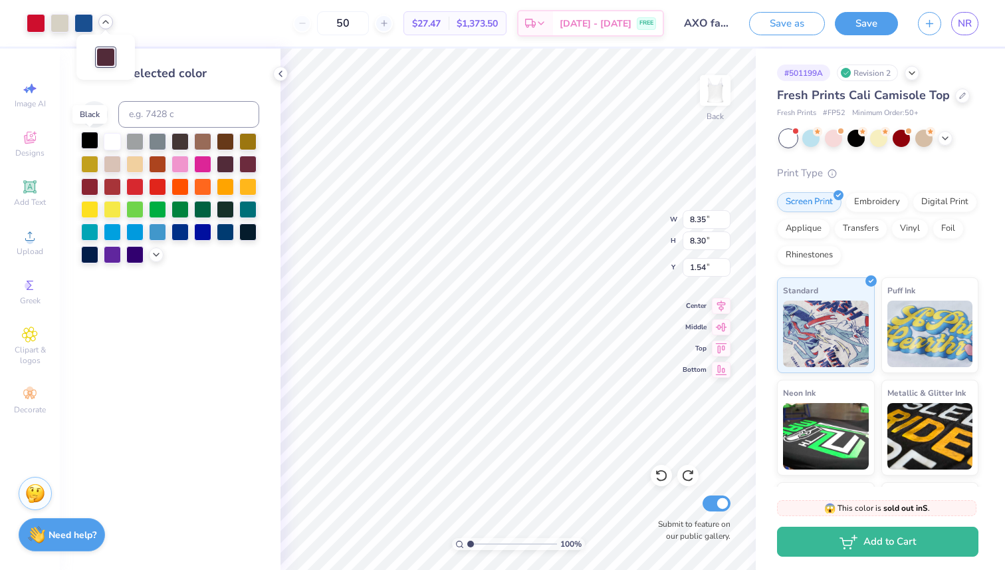
click at [88, 143] on div at bounding box center [89, 140] width 17 height 17
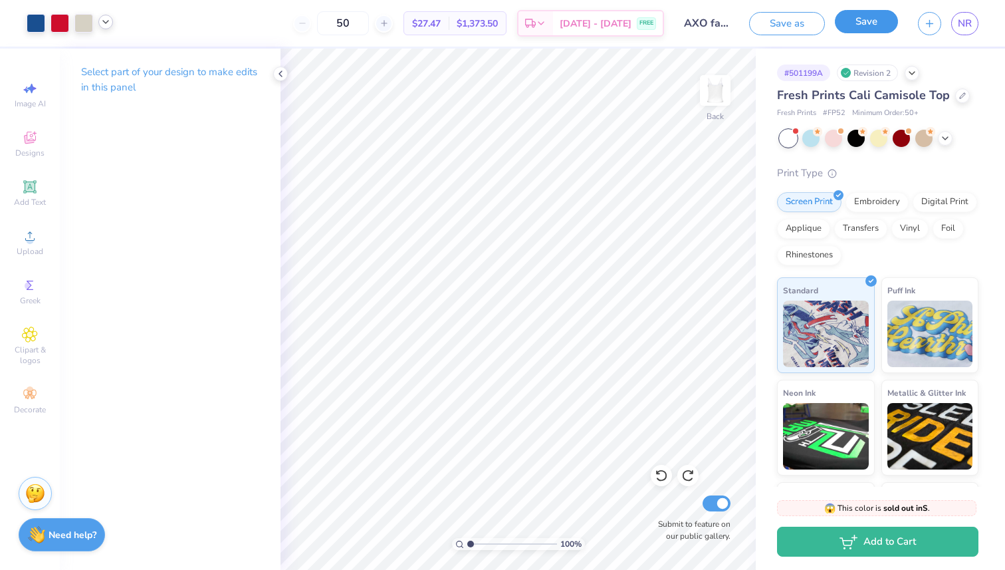
click at [854, 31] on button "Save" at bounding box center [866, 21] width 63 height 23
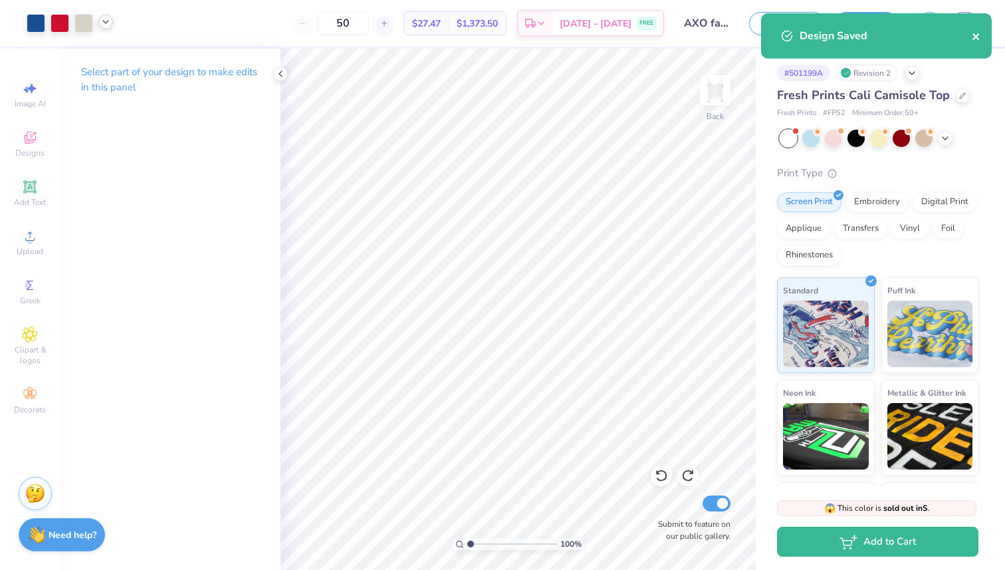
click at [977, 35] on icon "close" at bounding box center [976, 36] width 9 height 11
